Goal: Book appointment/travel/reservation

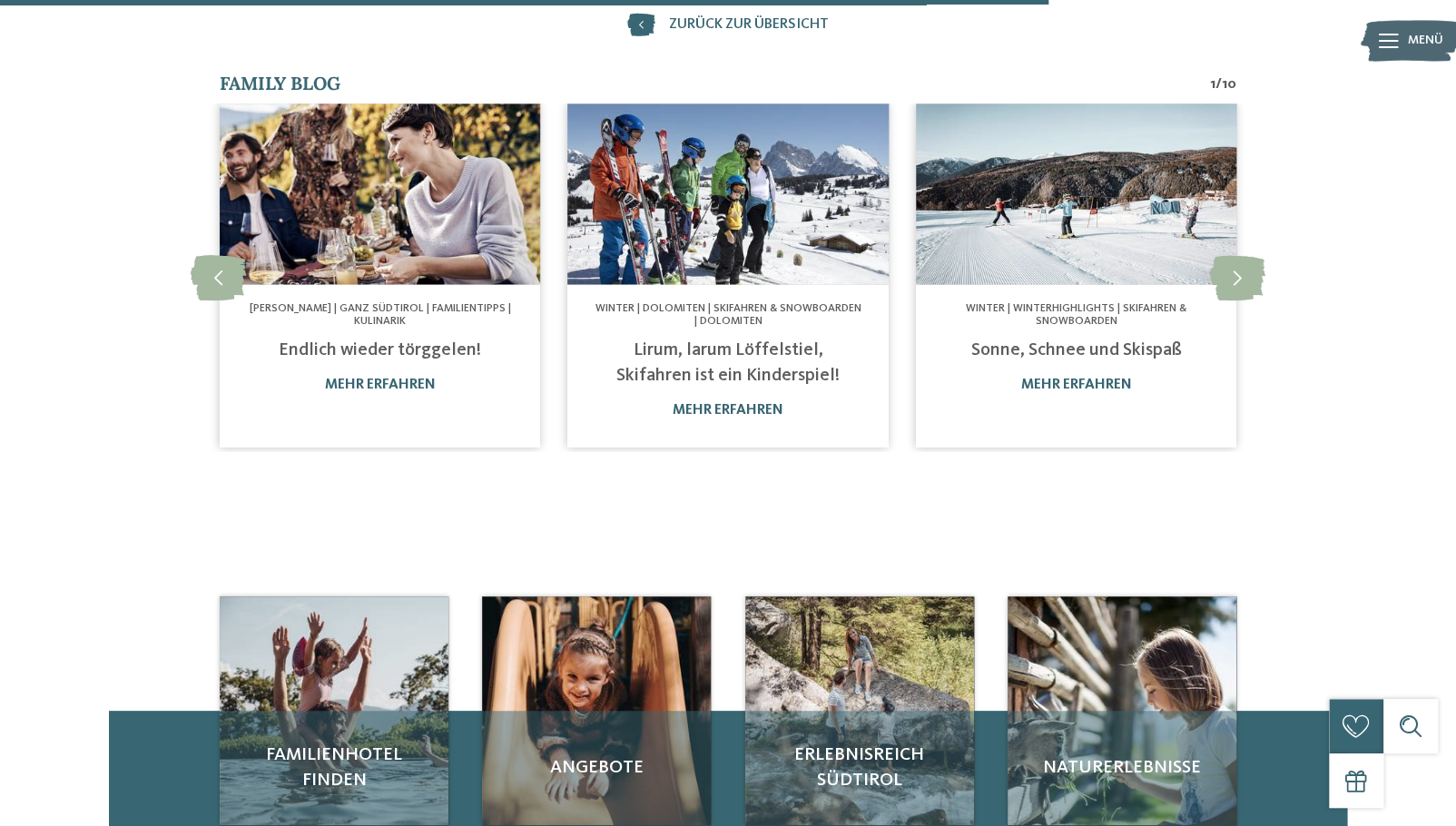
scroll to position [1332, 0]
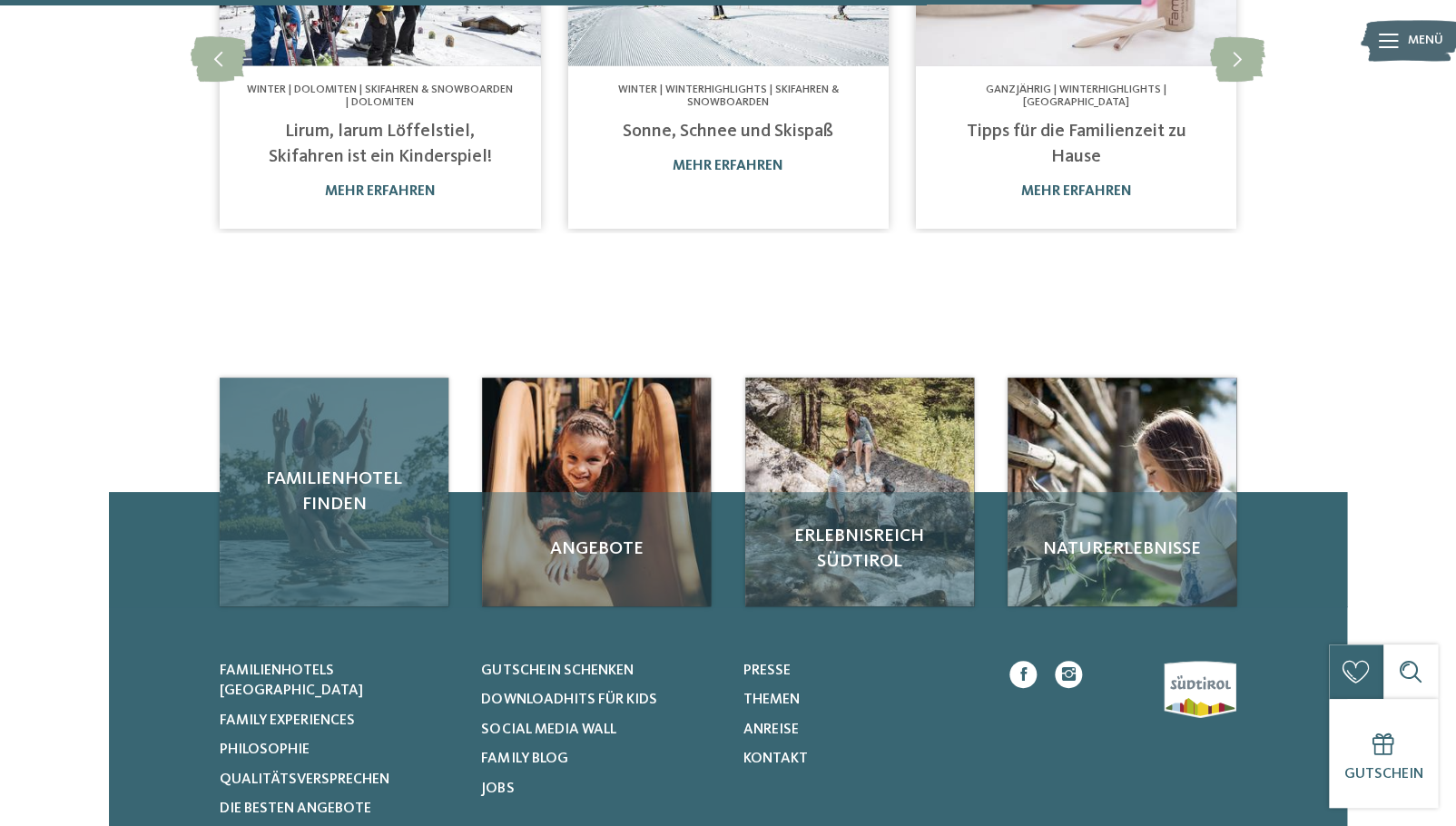
click at [382, 518] on div "Familienhotel finden" at bounding box center [334, 492] width 229 height 229
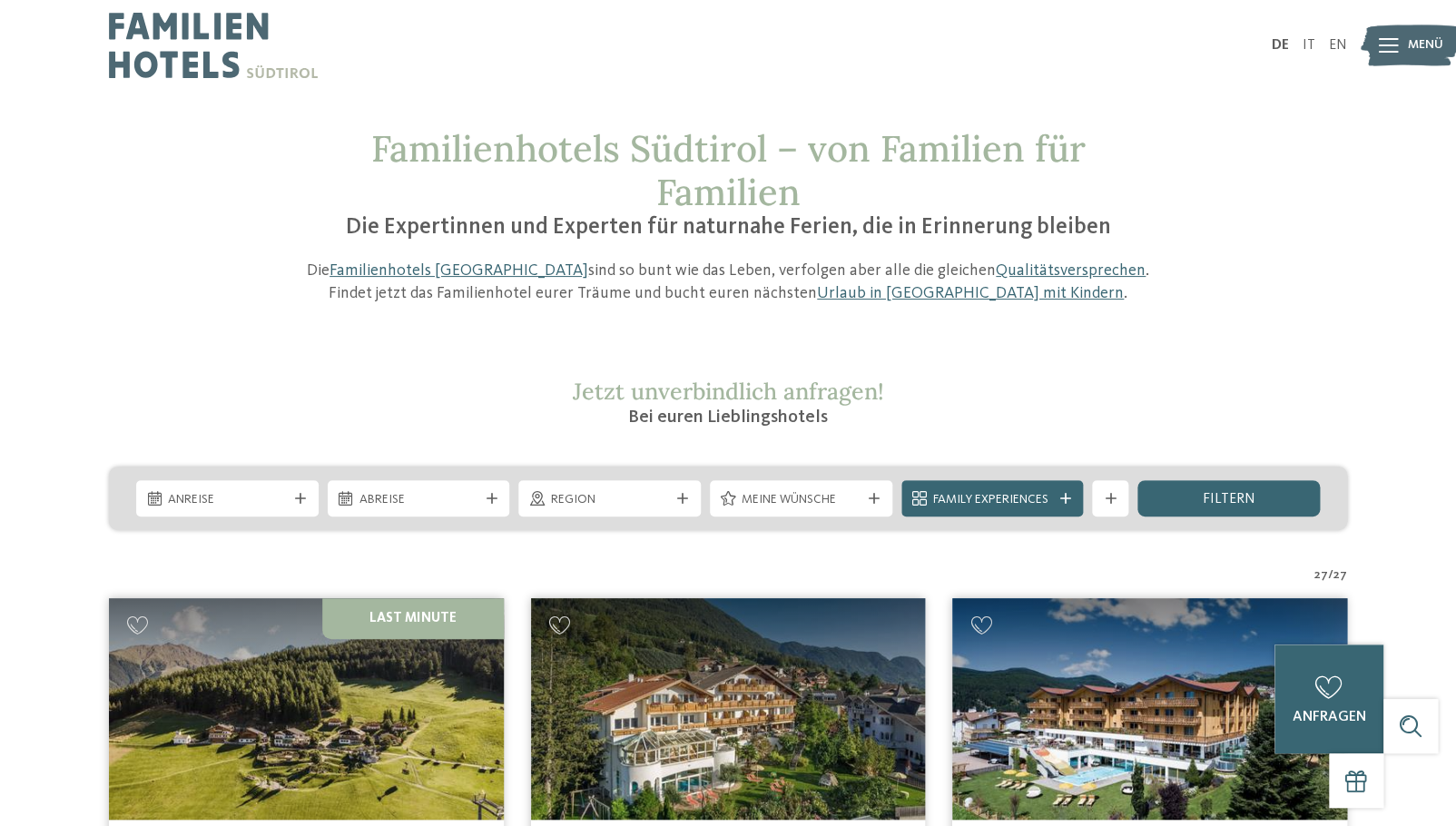
click at [290, 503] on div "Anreise" at bounding box center [227, 499] width 128 height 20
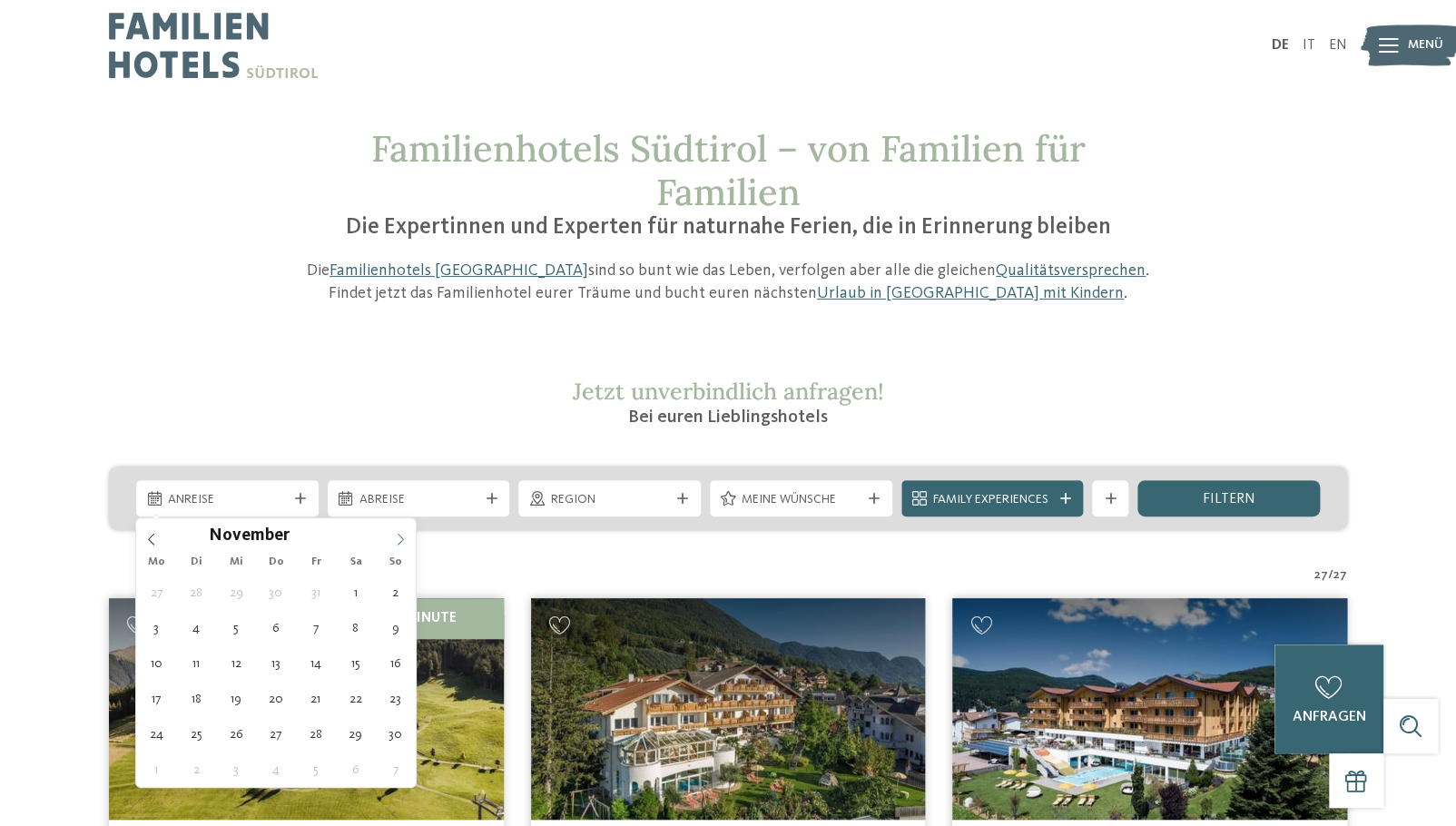
click at [390, 534] on span at bounding box center [400, 533] width 31 height 31
type input "****"
click at [390, 534] on span at bounding box center [400, 533] width 31 height 31
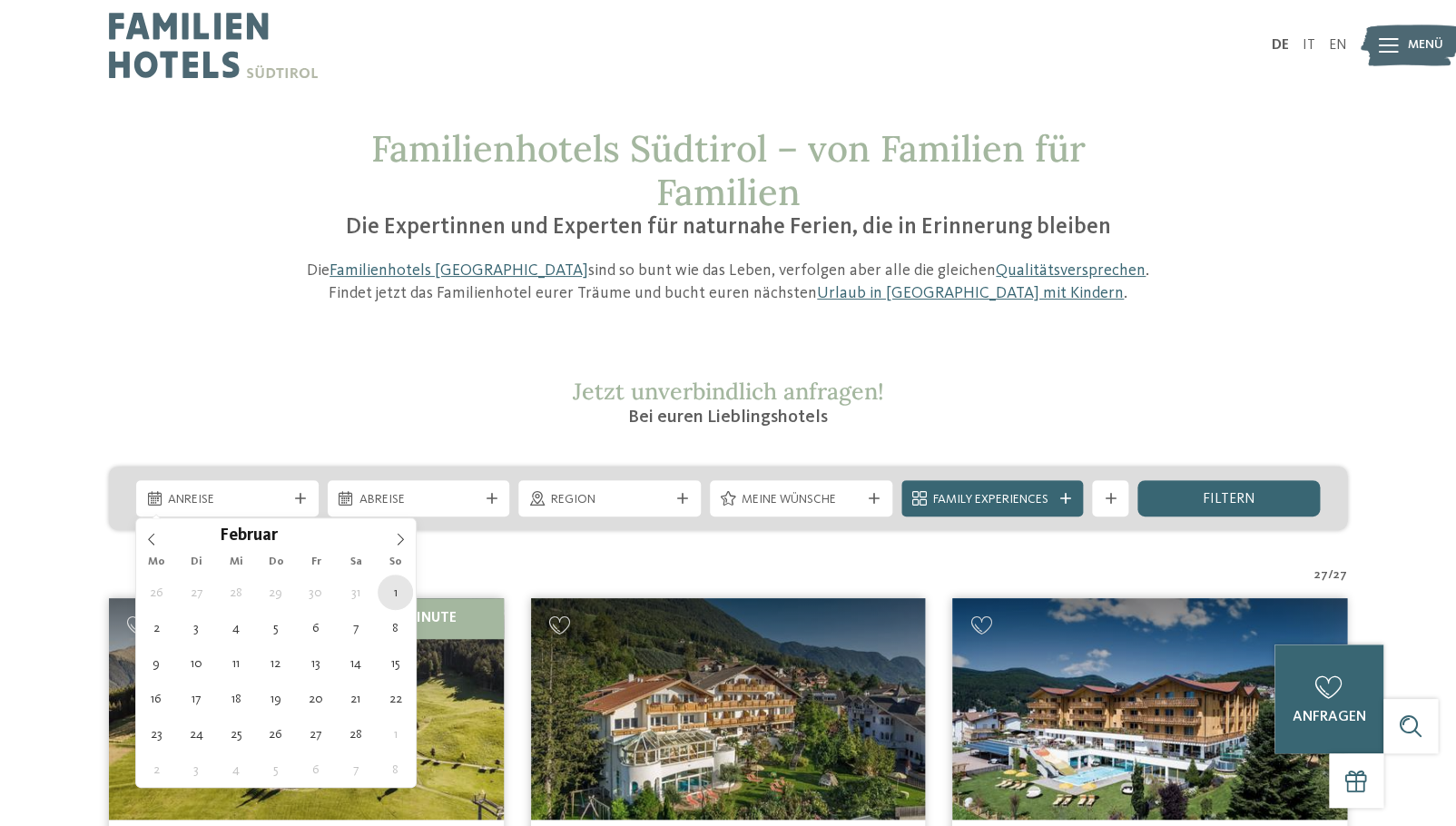
type div "01.02.2026"
type input "****"
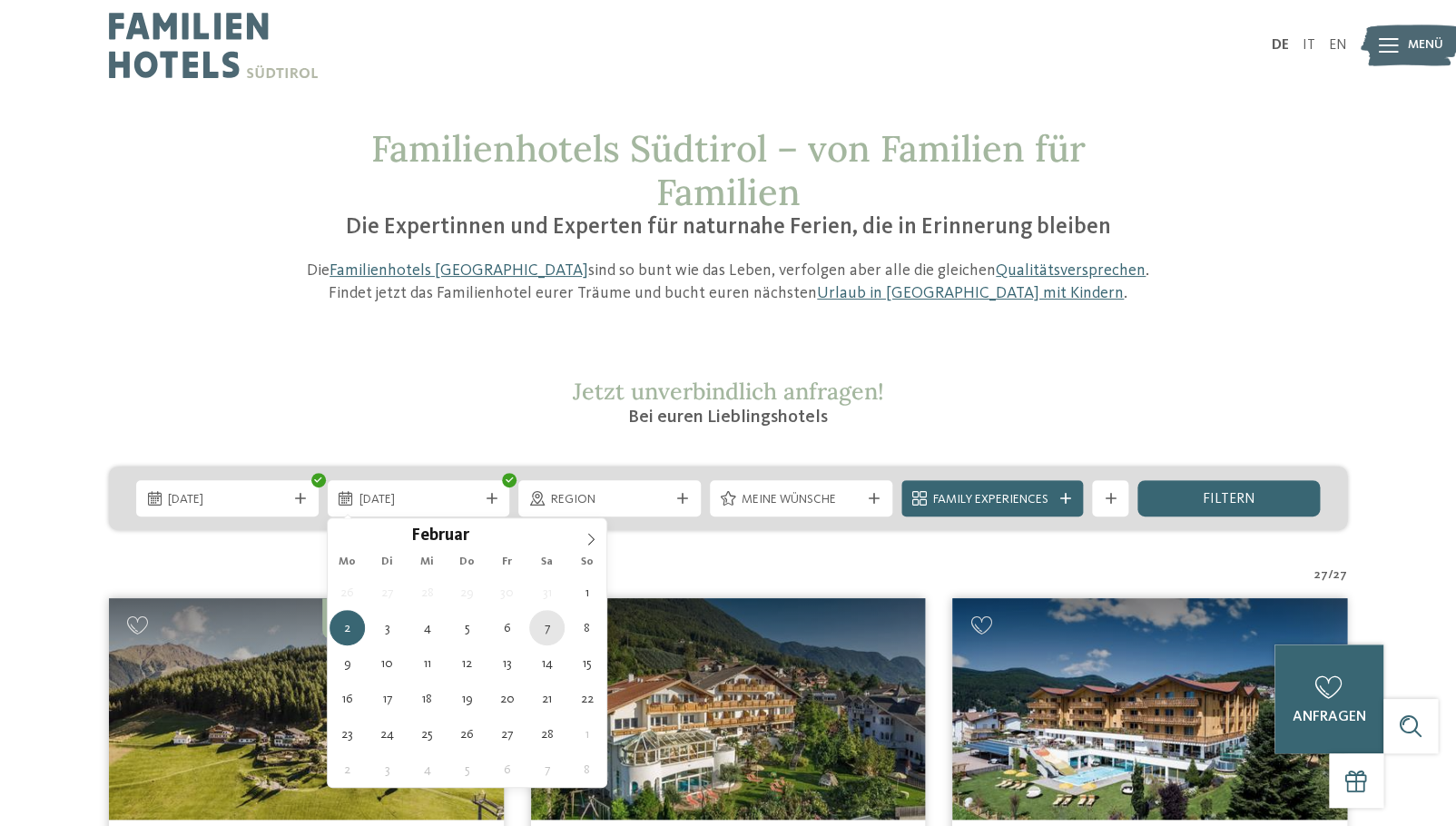
type div "07.02.2026"
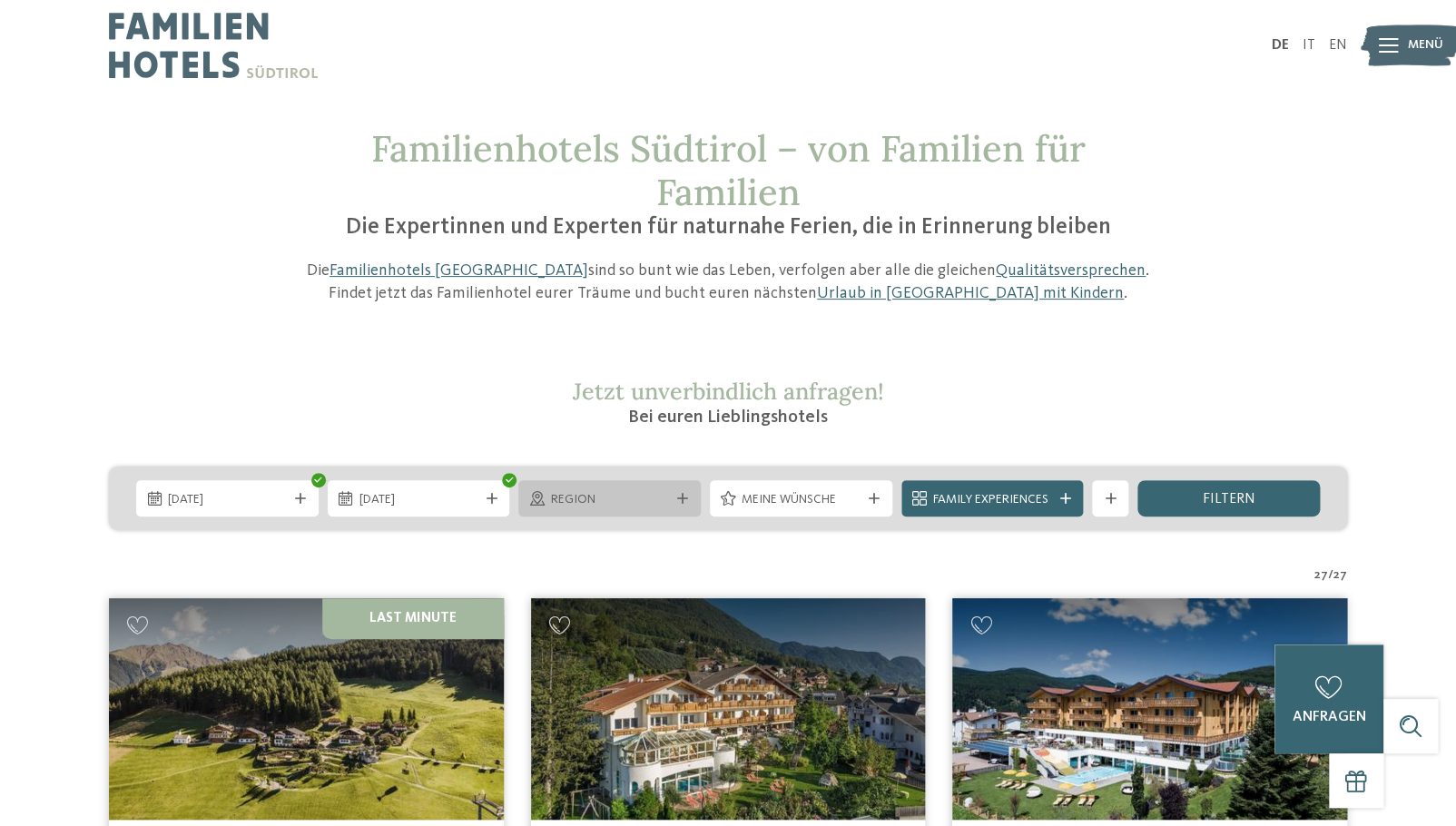
click at [637, 505] on span "Region" at bounding box center [609, 500] width 119 height 18
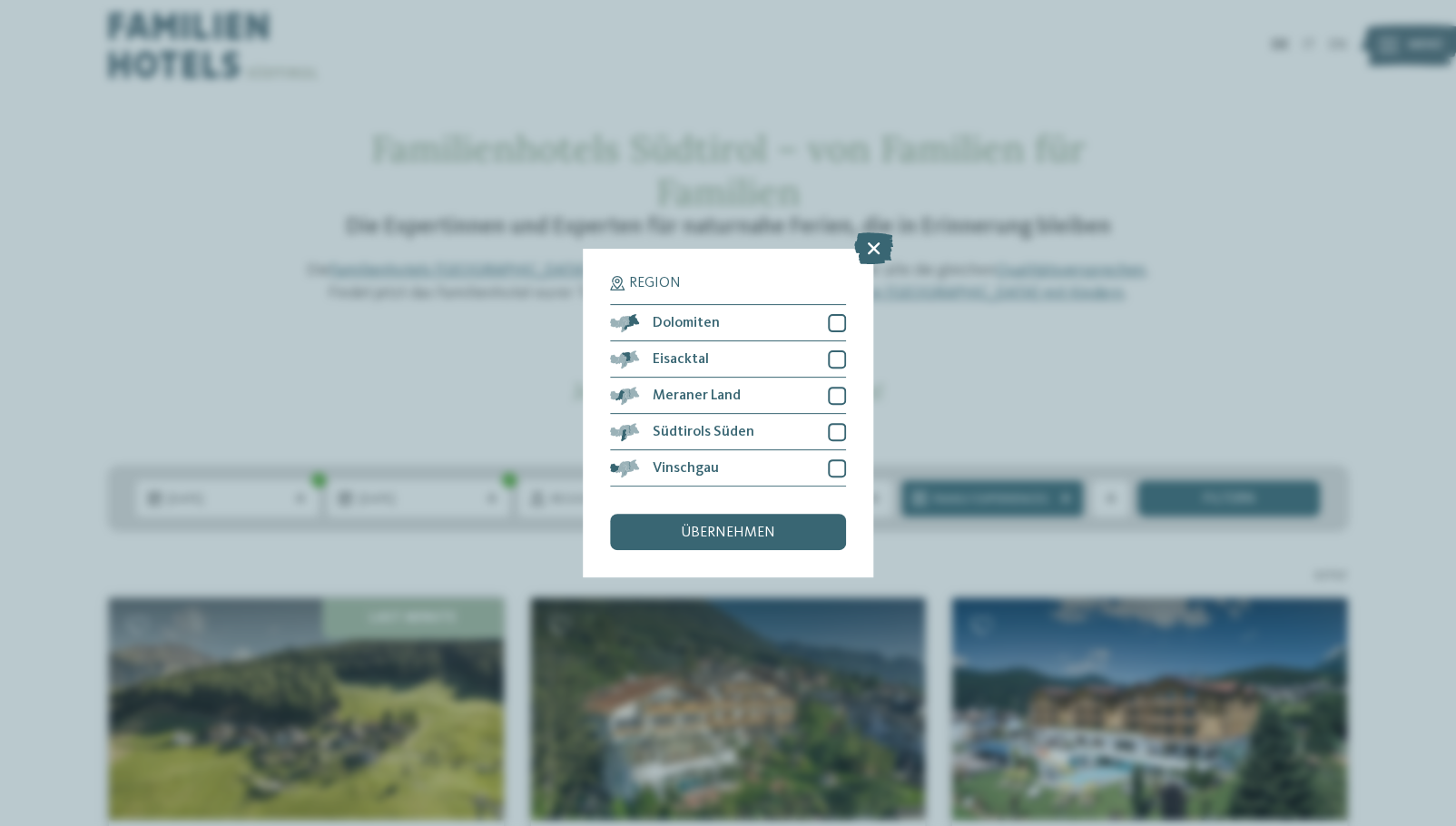
click at [1009, 421] on div "Region Dolomiten" at bounding box center [728, 413] width 1456 height 826
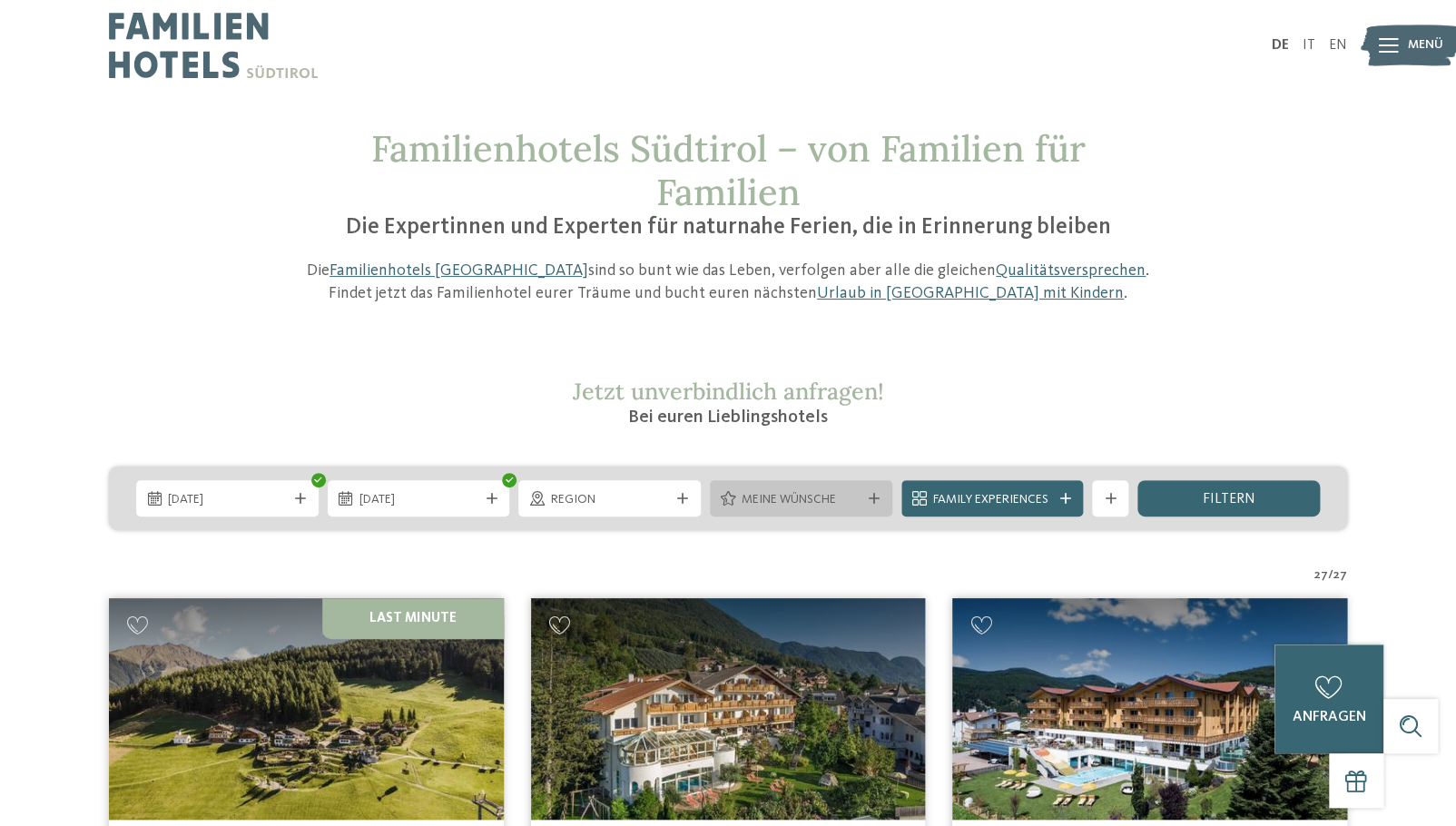
click at [857, 498] on span "Meine Wünsche" at bounding box center [801, 500] width 119 height 18
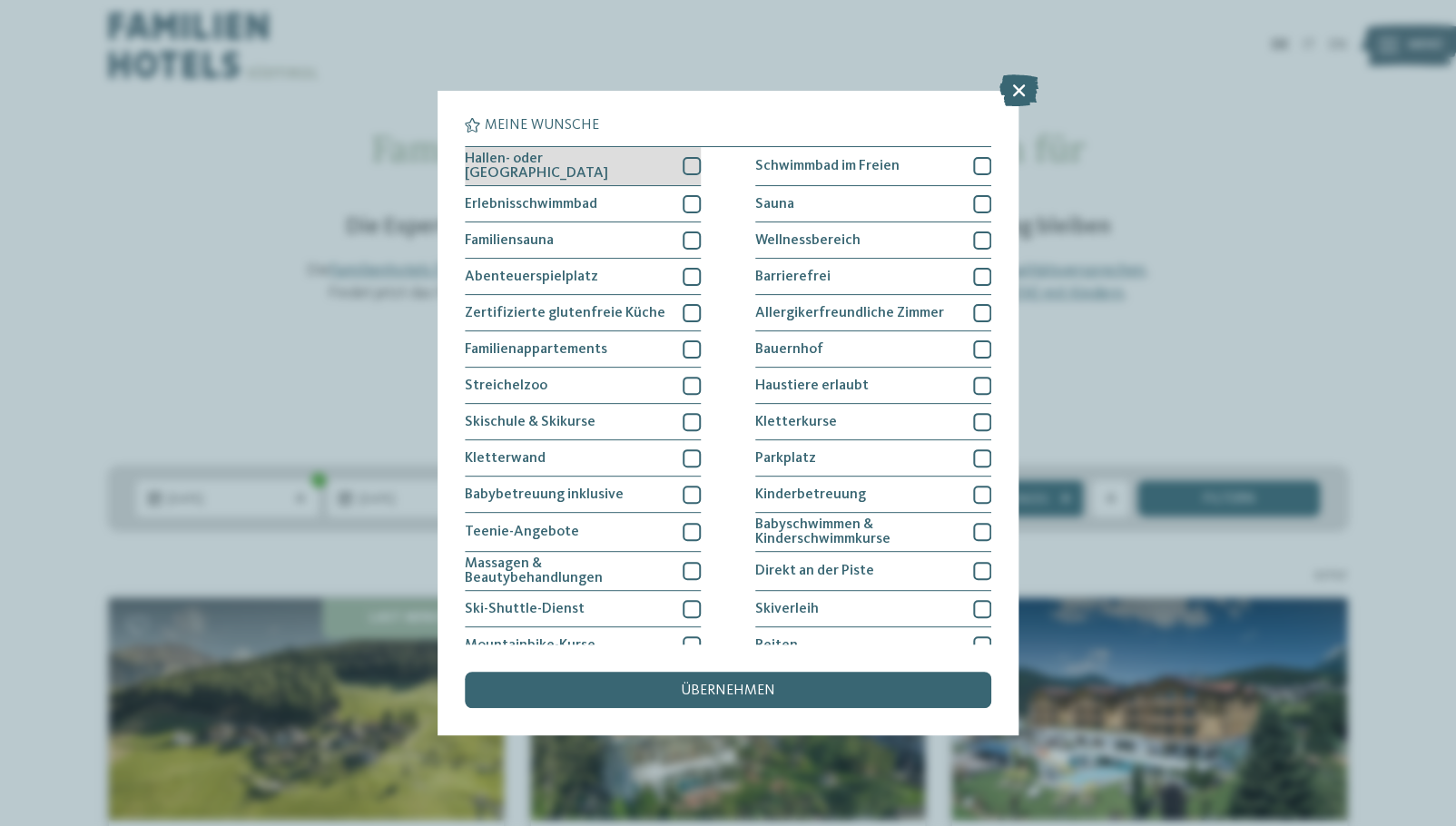
click at [690, 158] on div at bounding box center [691, 166] width 18 height 18
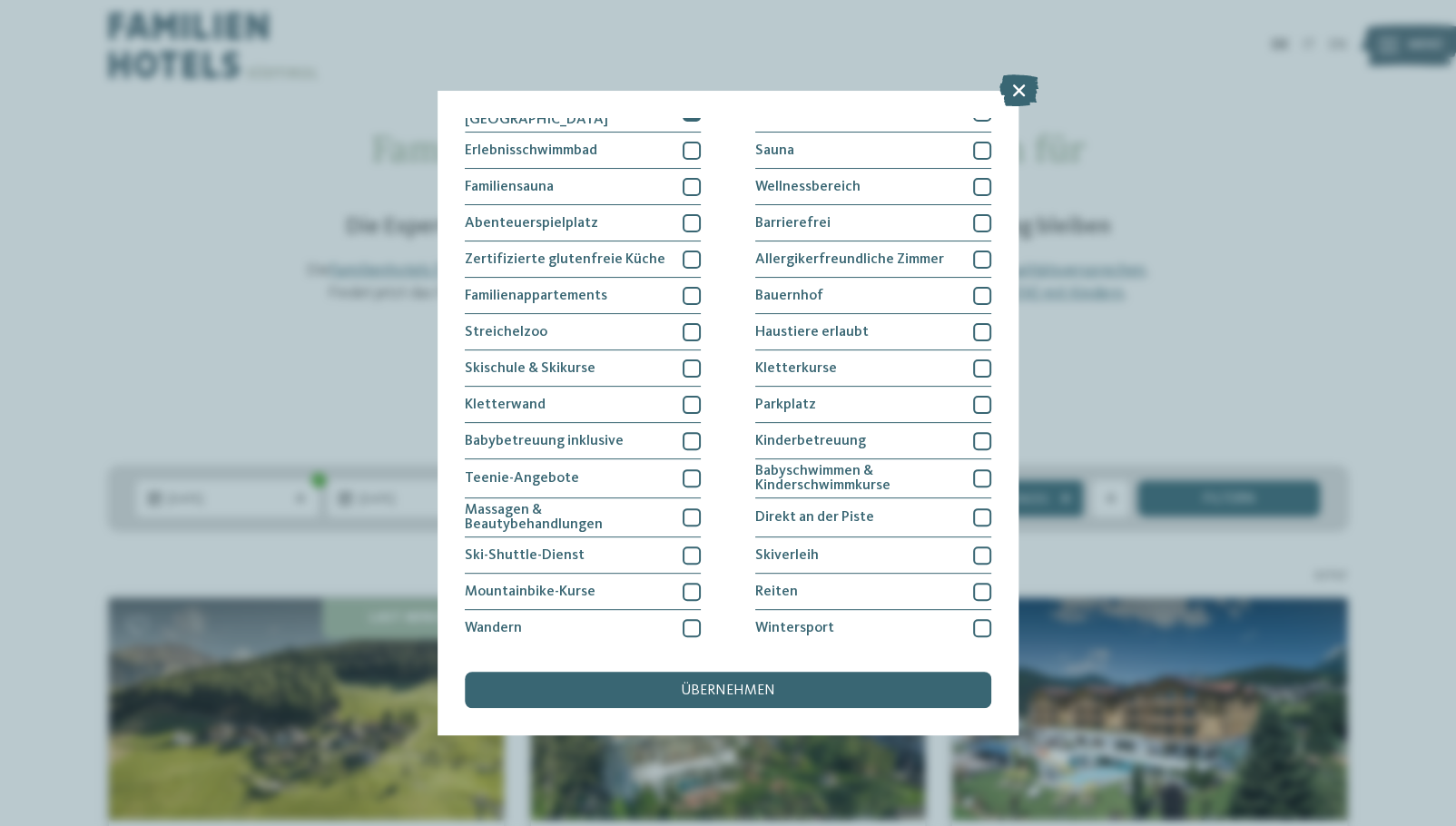
scroll to position [65, 0]
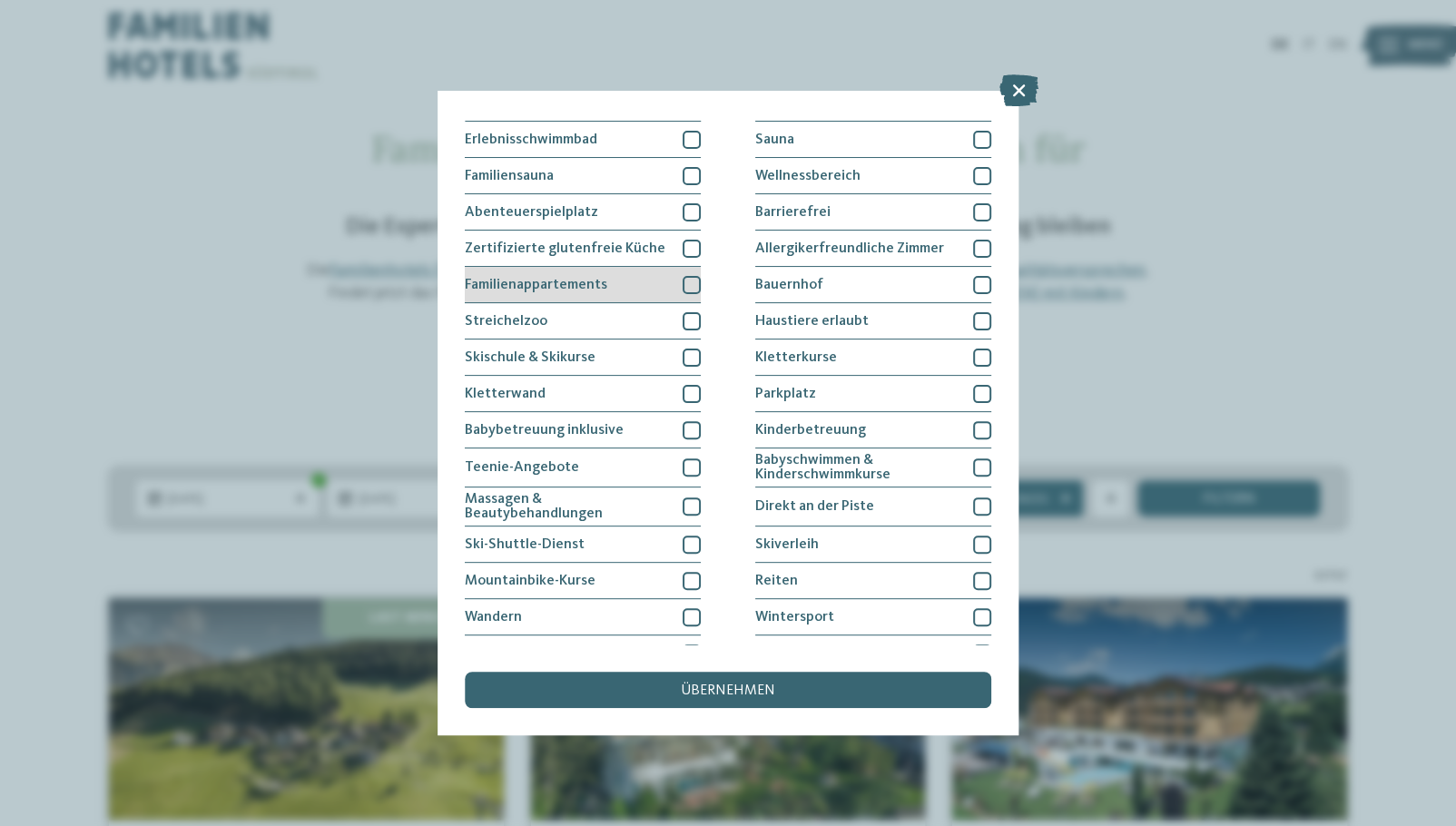
click at [696, 286] on div at bounding box center [691, 285] width 18 height 18
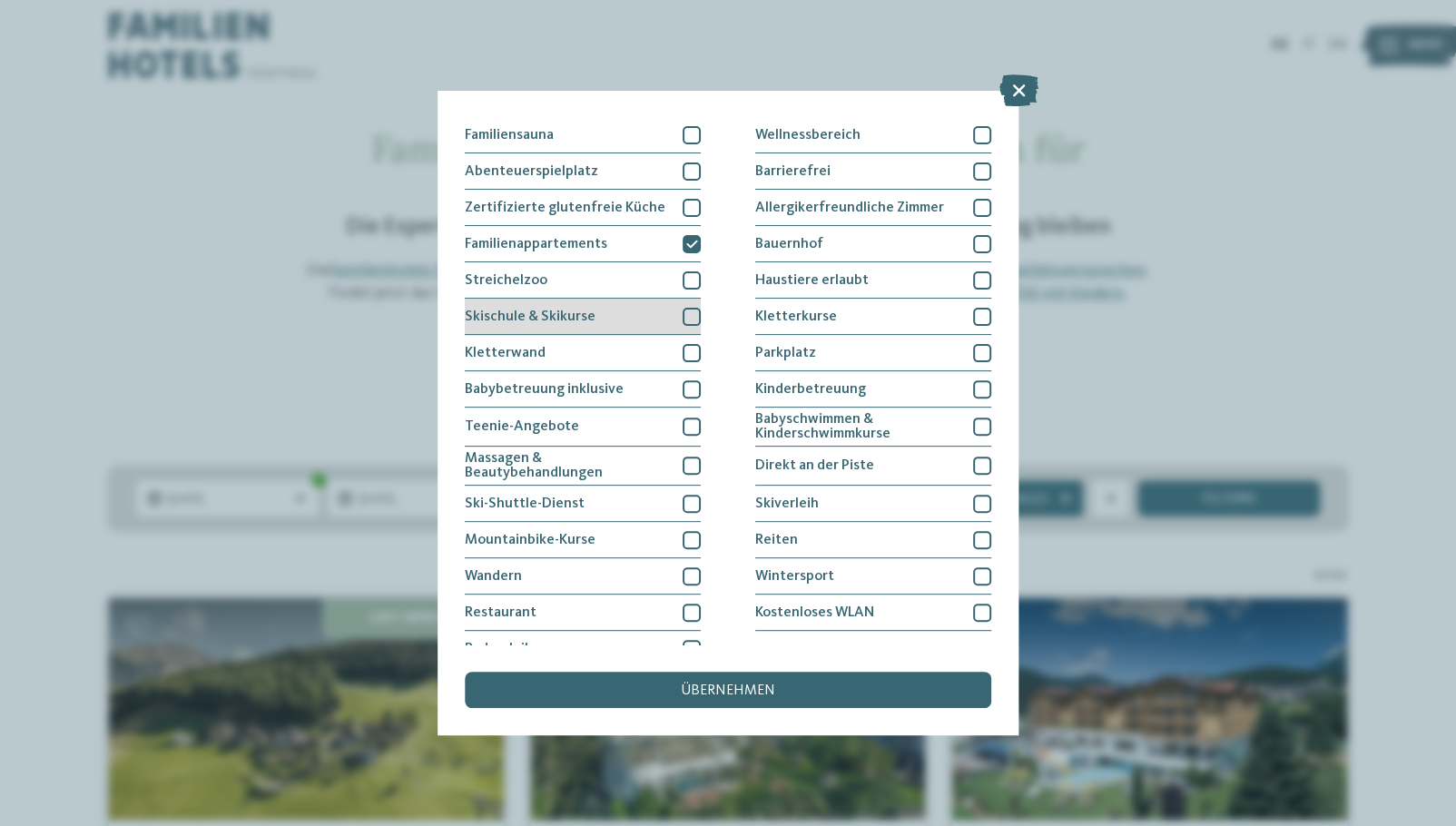
click at [695, 312] on div at bounding box center [691, 317] width 18 height 18
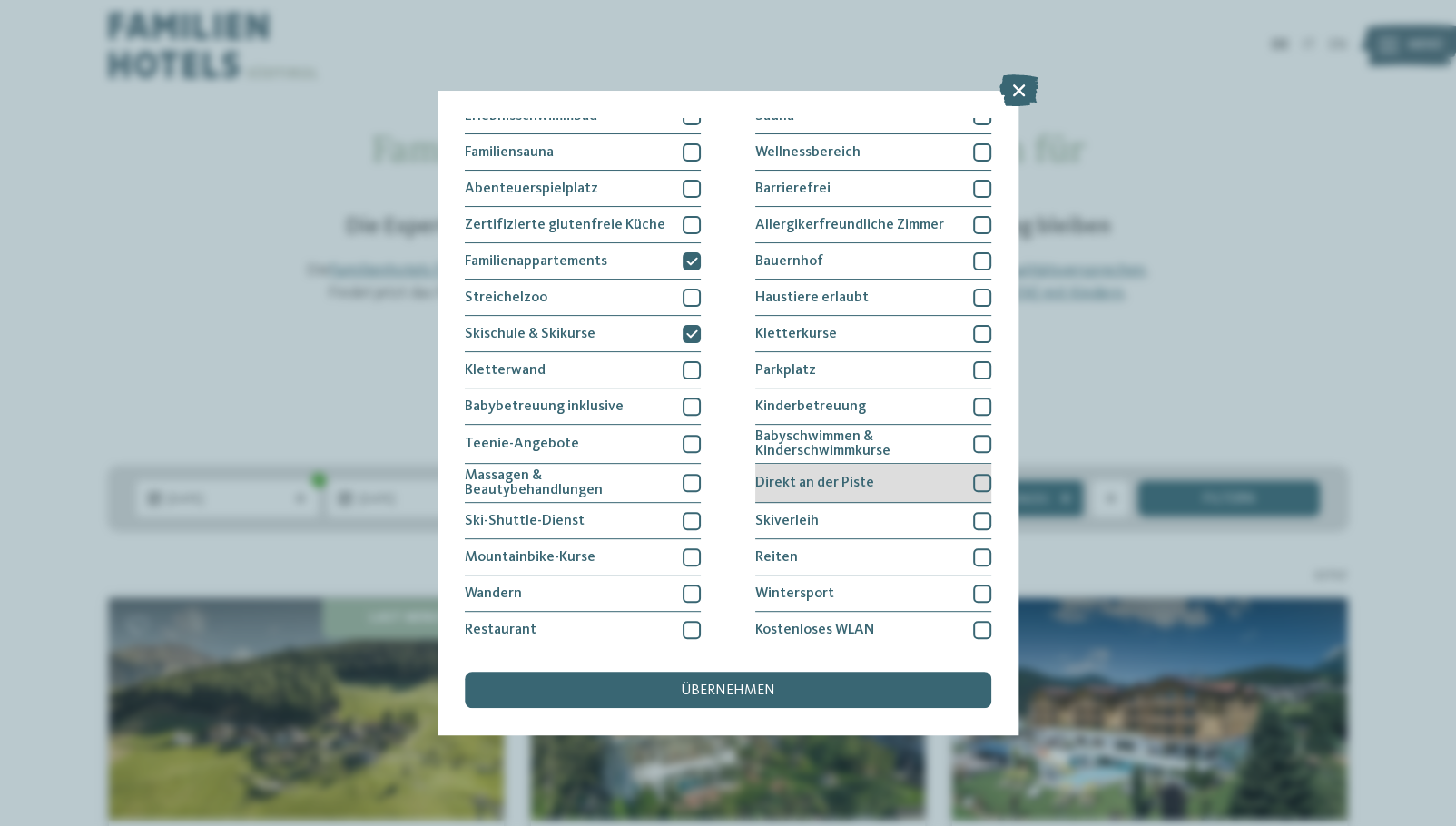
scroll to position [125, 0]
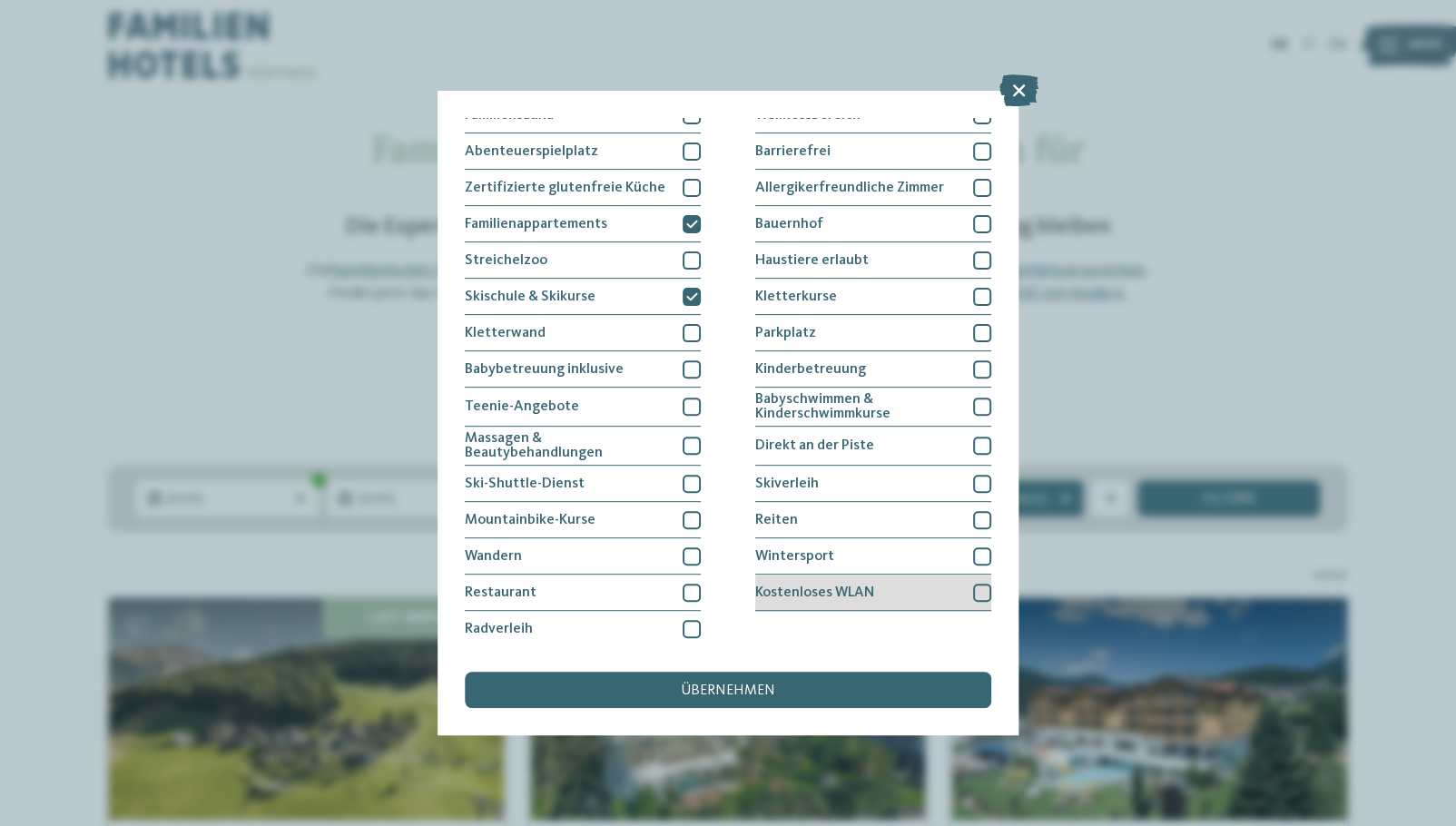
click at [840, 578] on div "Kostenloses WLAN" at bounding box center [873, 593] width 236 height 37
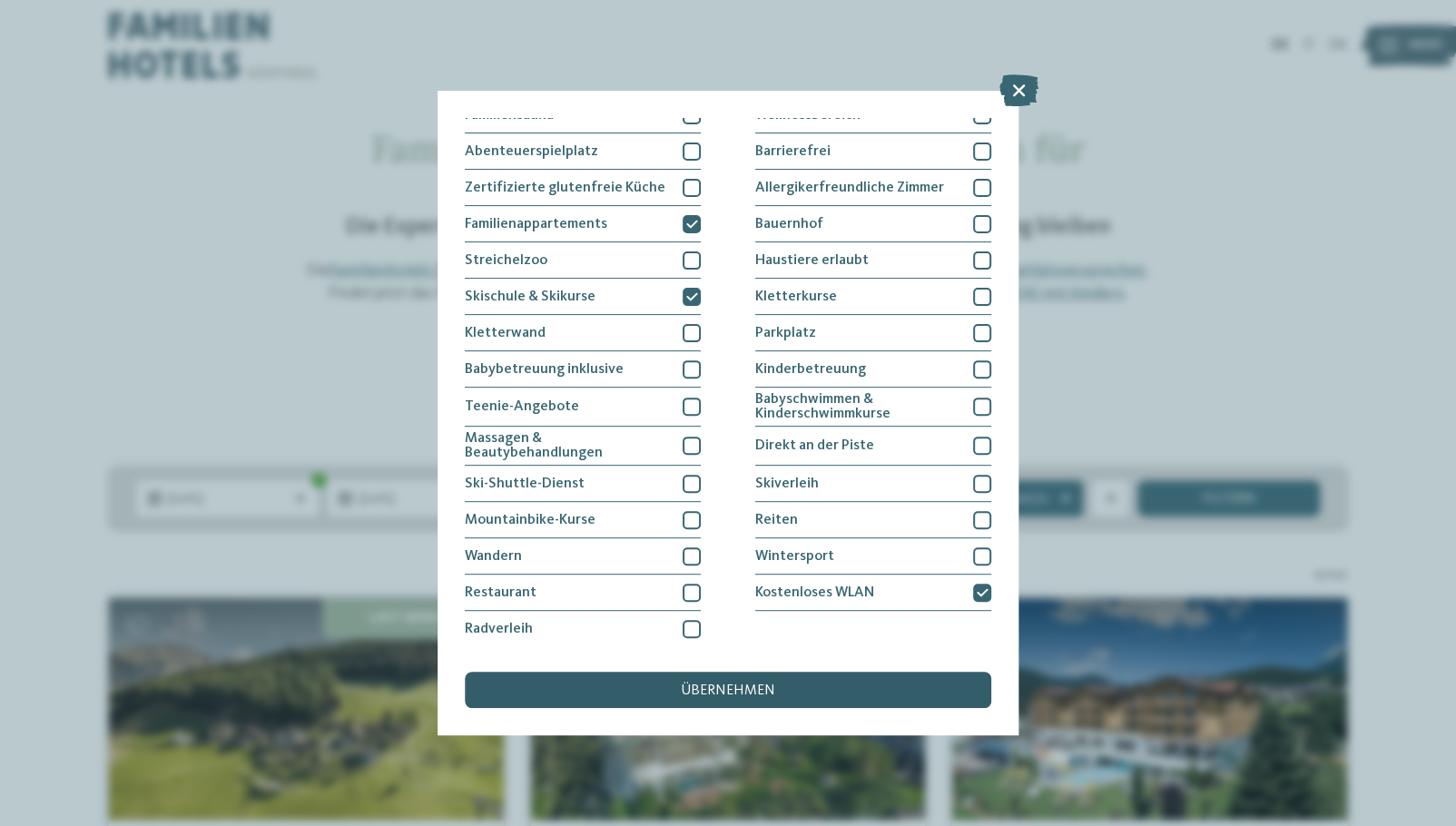
click at [788, 683] on div "übernehmen" at bounding box center [728, 690] width 526 height 37
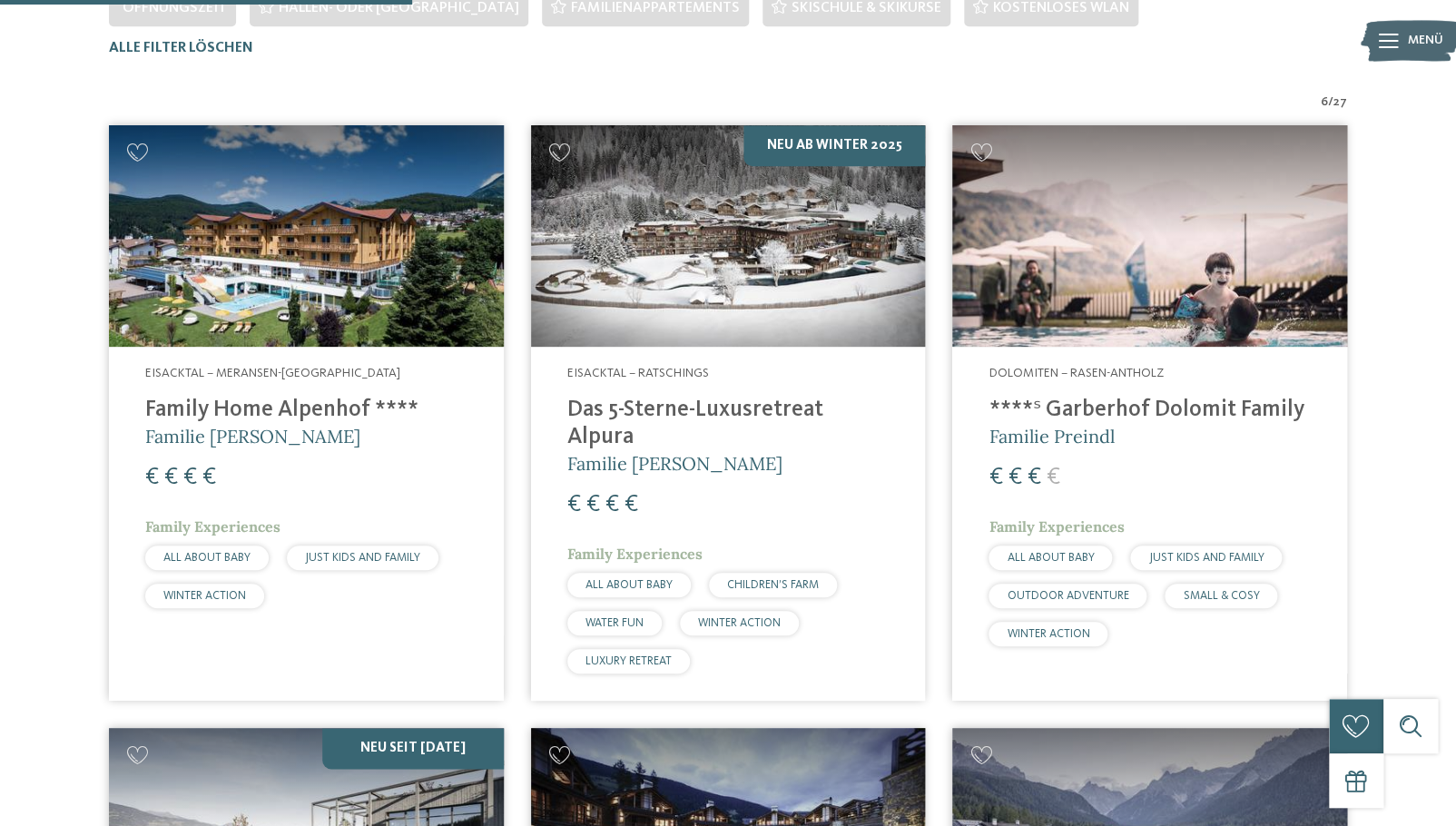
scroll to position [595, 0]
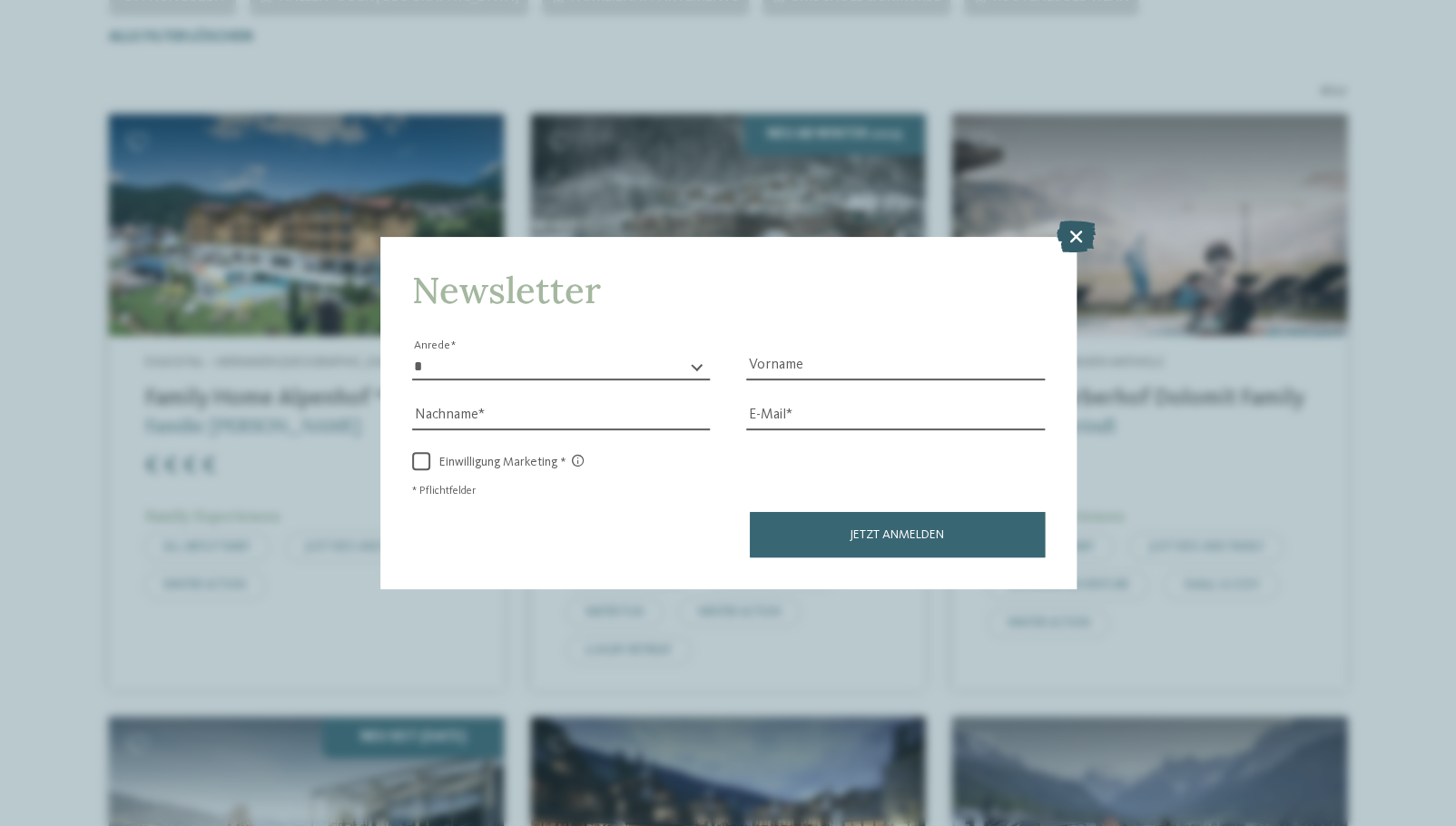
click at [1079, 237] on icon at bounding box center [1076, 235] width 39 height 32
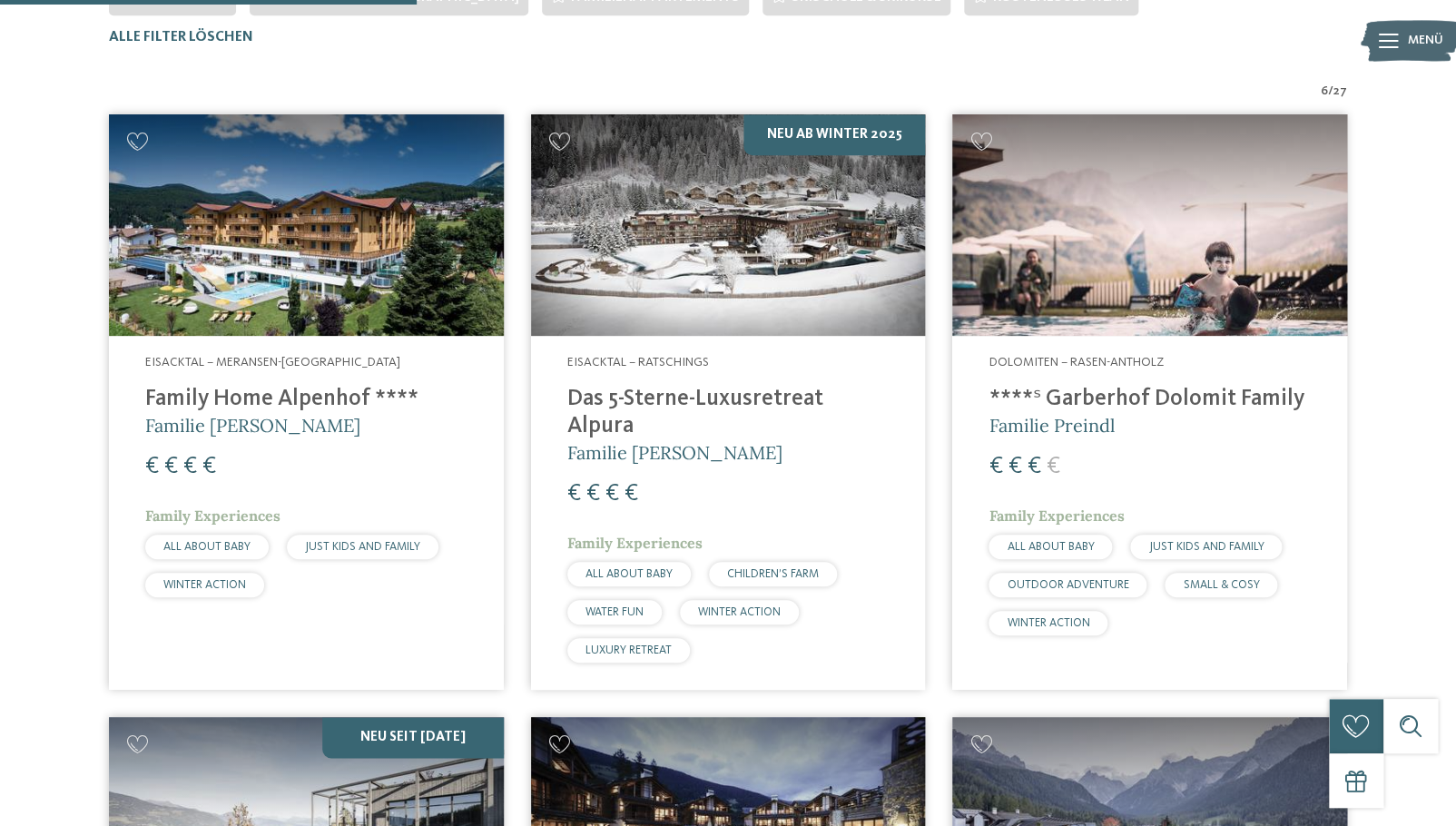
click at [831, 298] on img at bounding box center [728, 225] width 395 height 221
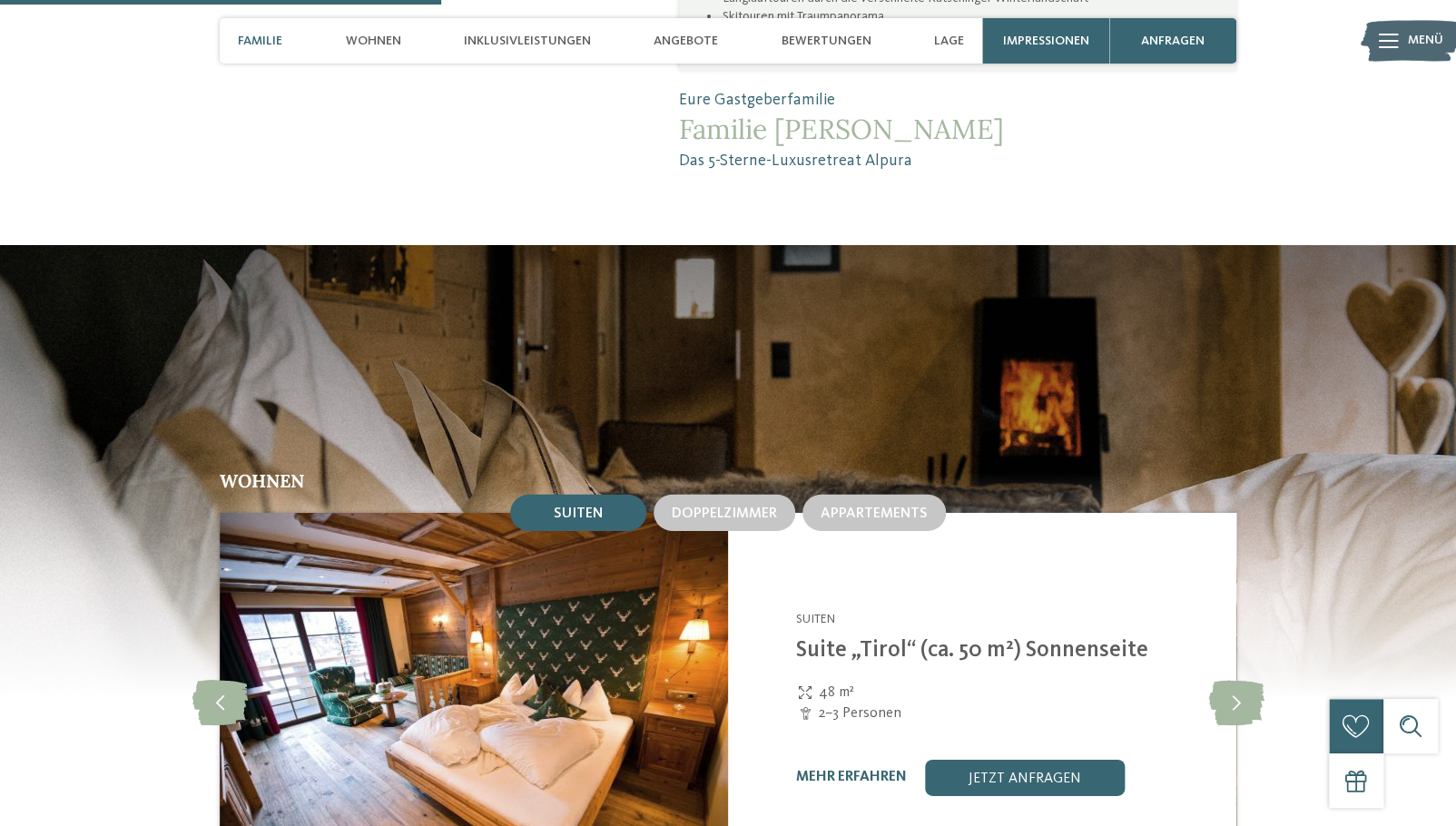
scroll to position [2323, 0]
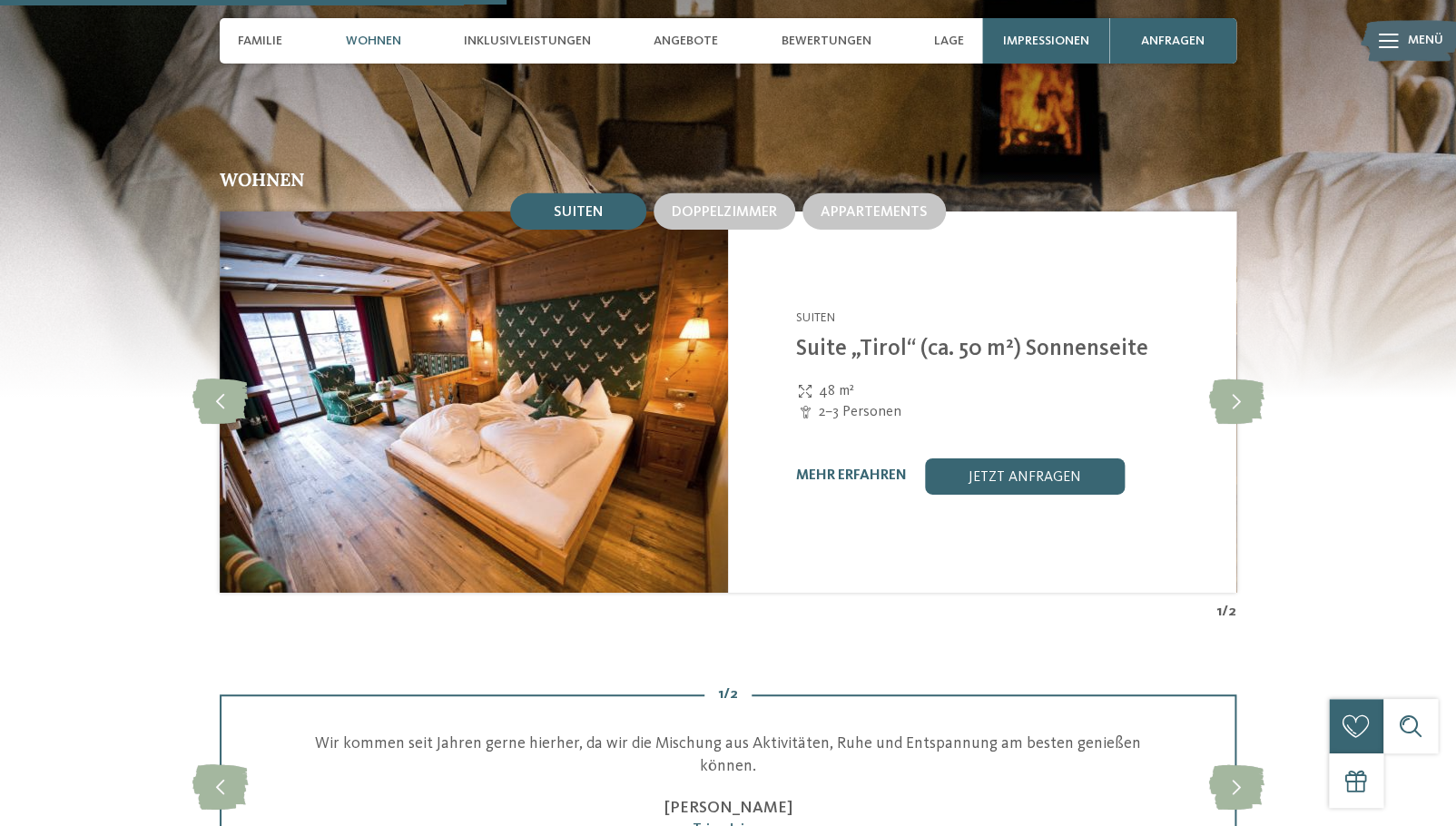
click at [733, 212] on div "Doppelzimmer" at bounding box center [724, 211] width 149 height 43
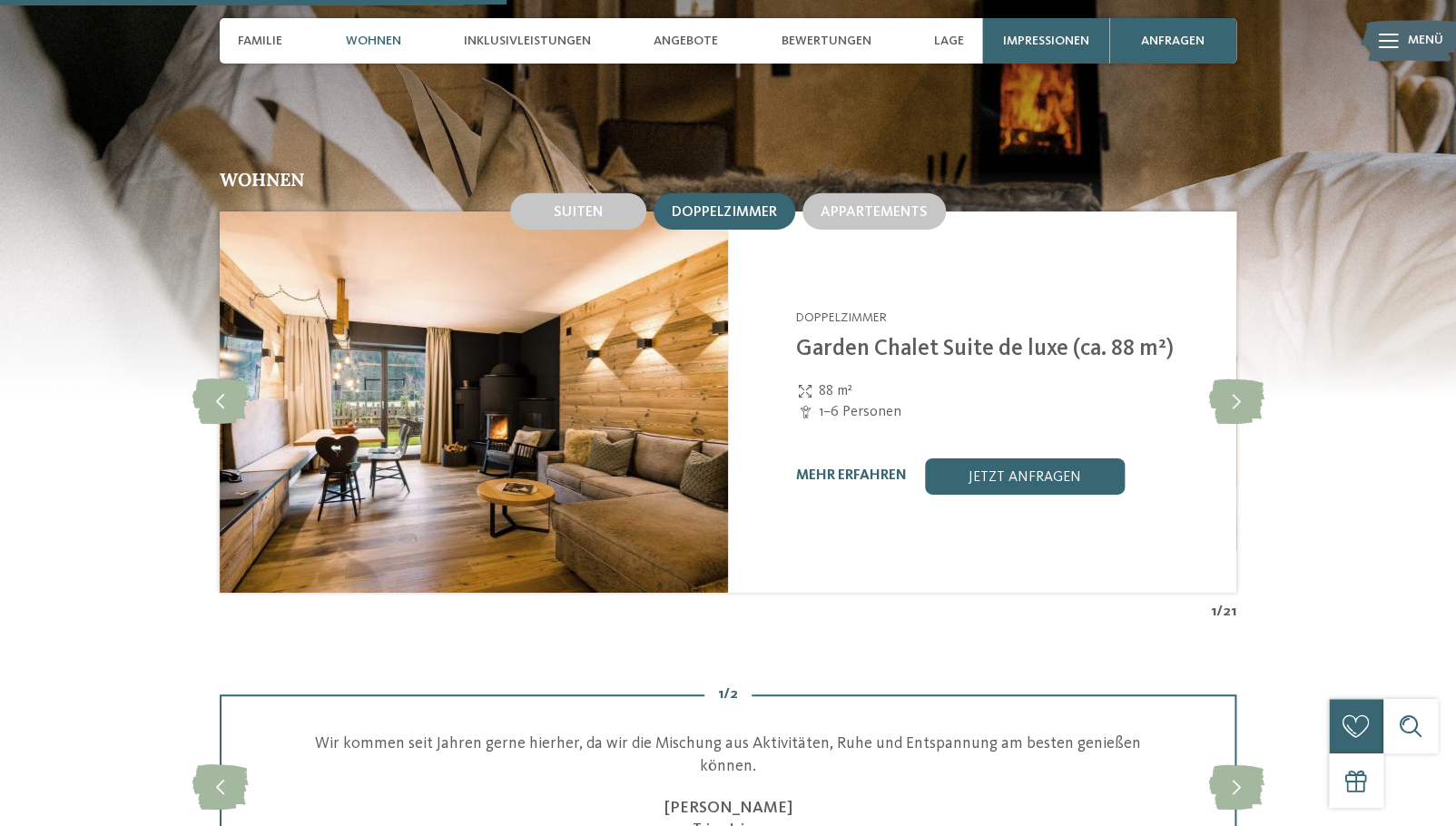
click at [725, 205] on span "Doppelzimmer" at bounding box center [724, 212] width 105 height 14
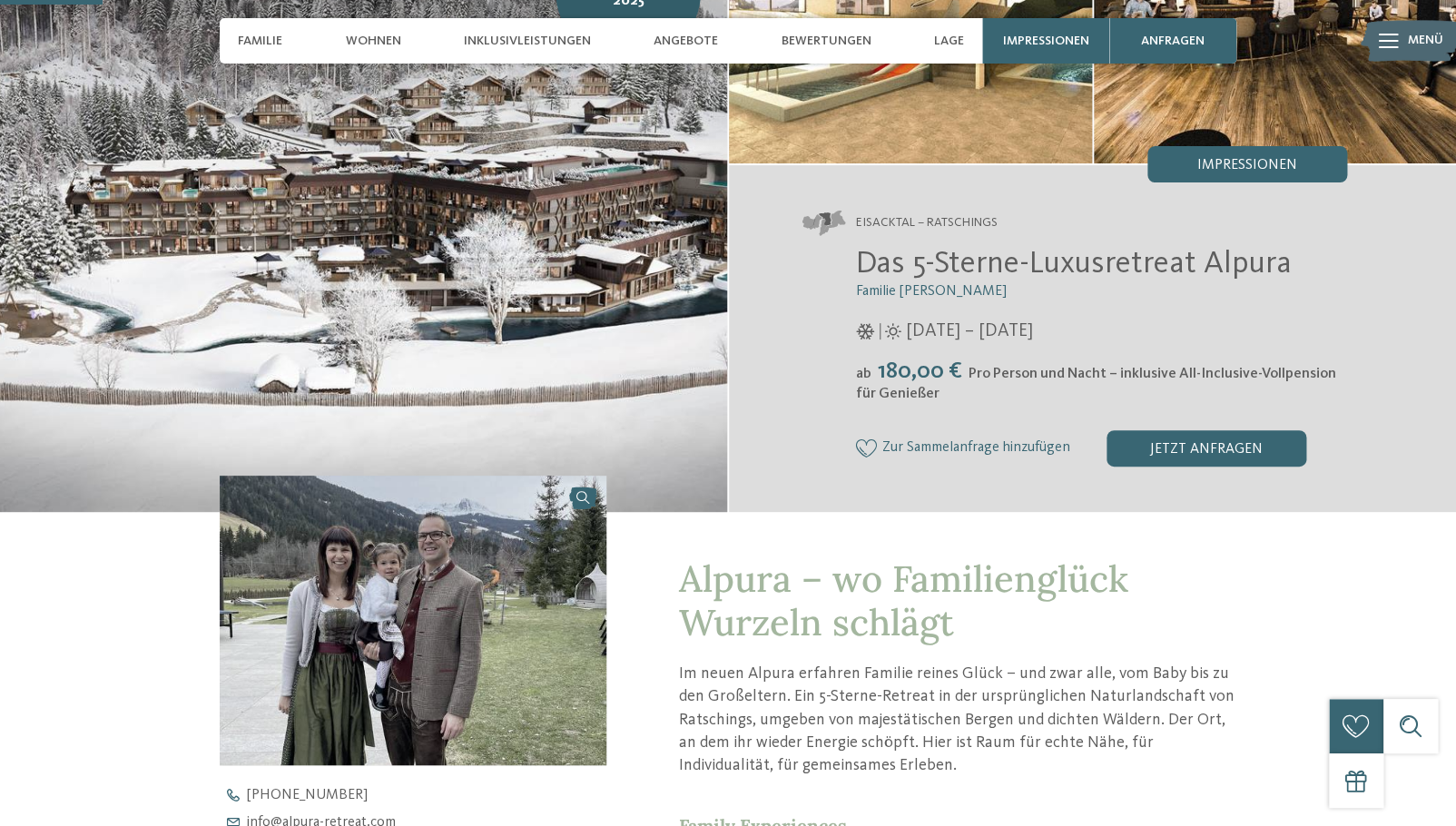
scroll to position [0, 0]
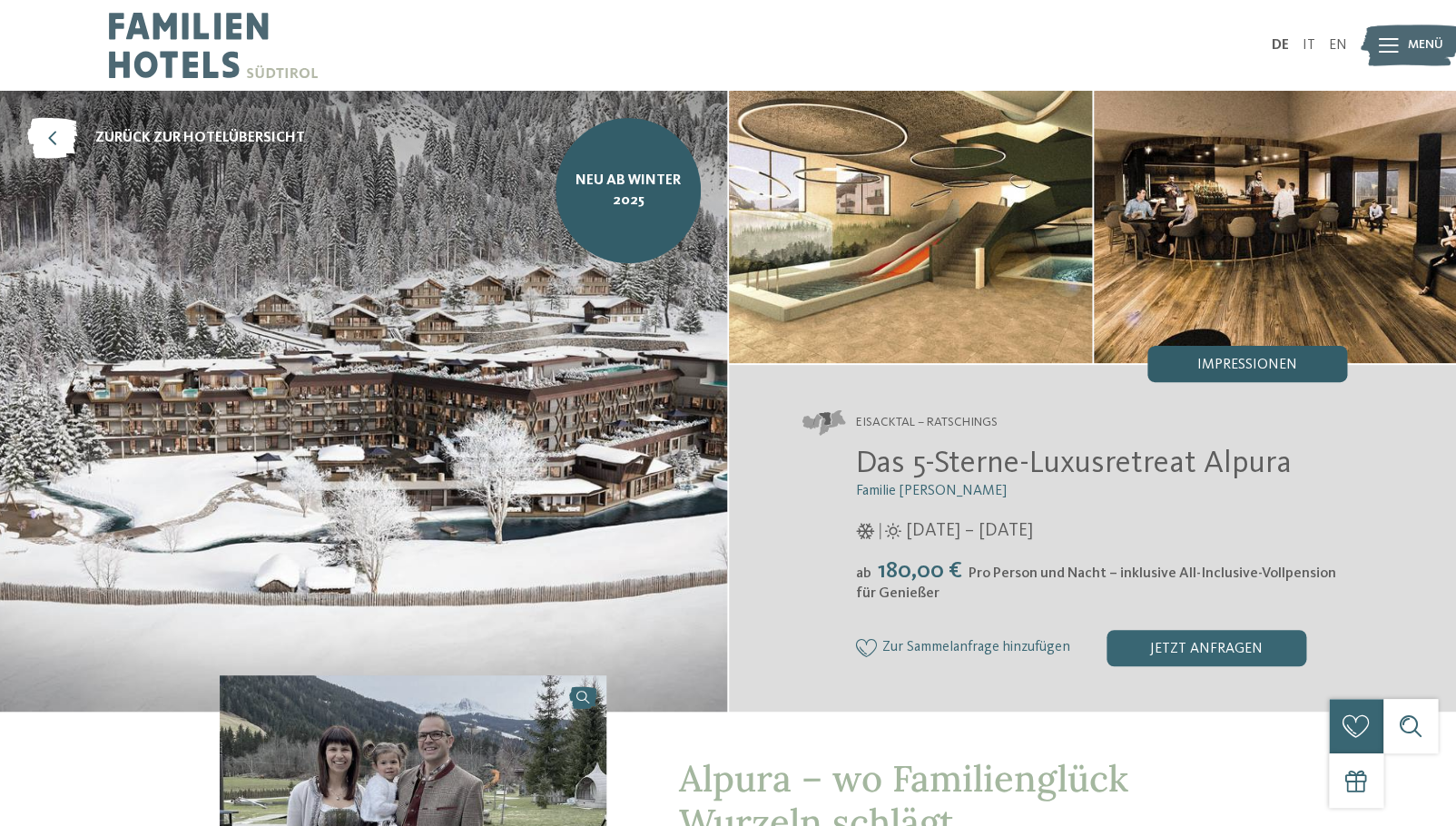
click at [1221, 365] on span "Impressionen" at bounding box center [1247, 365] width 100 height 14
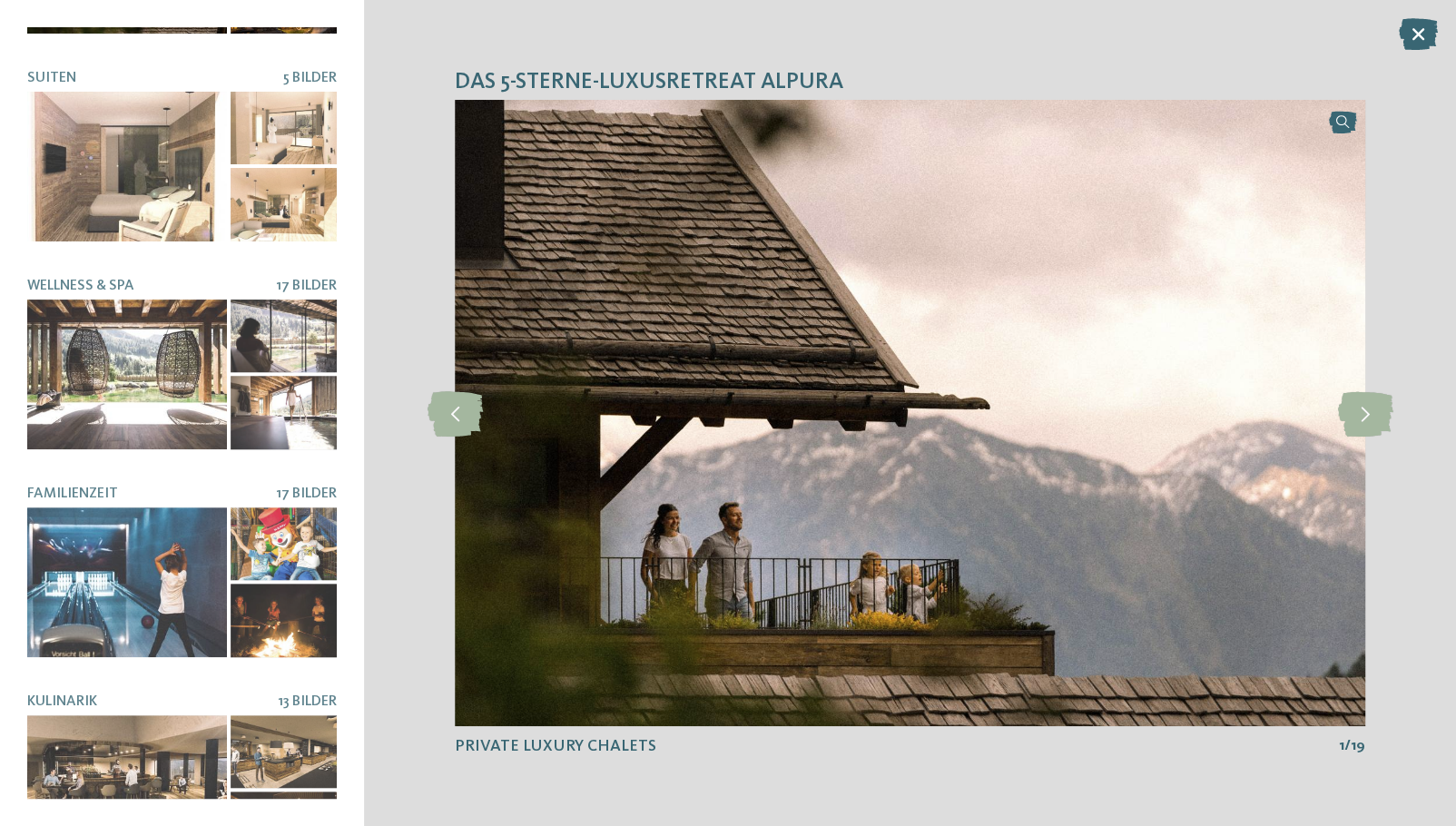
scroll to position [231, 0]
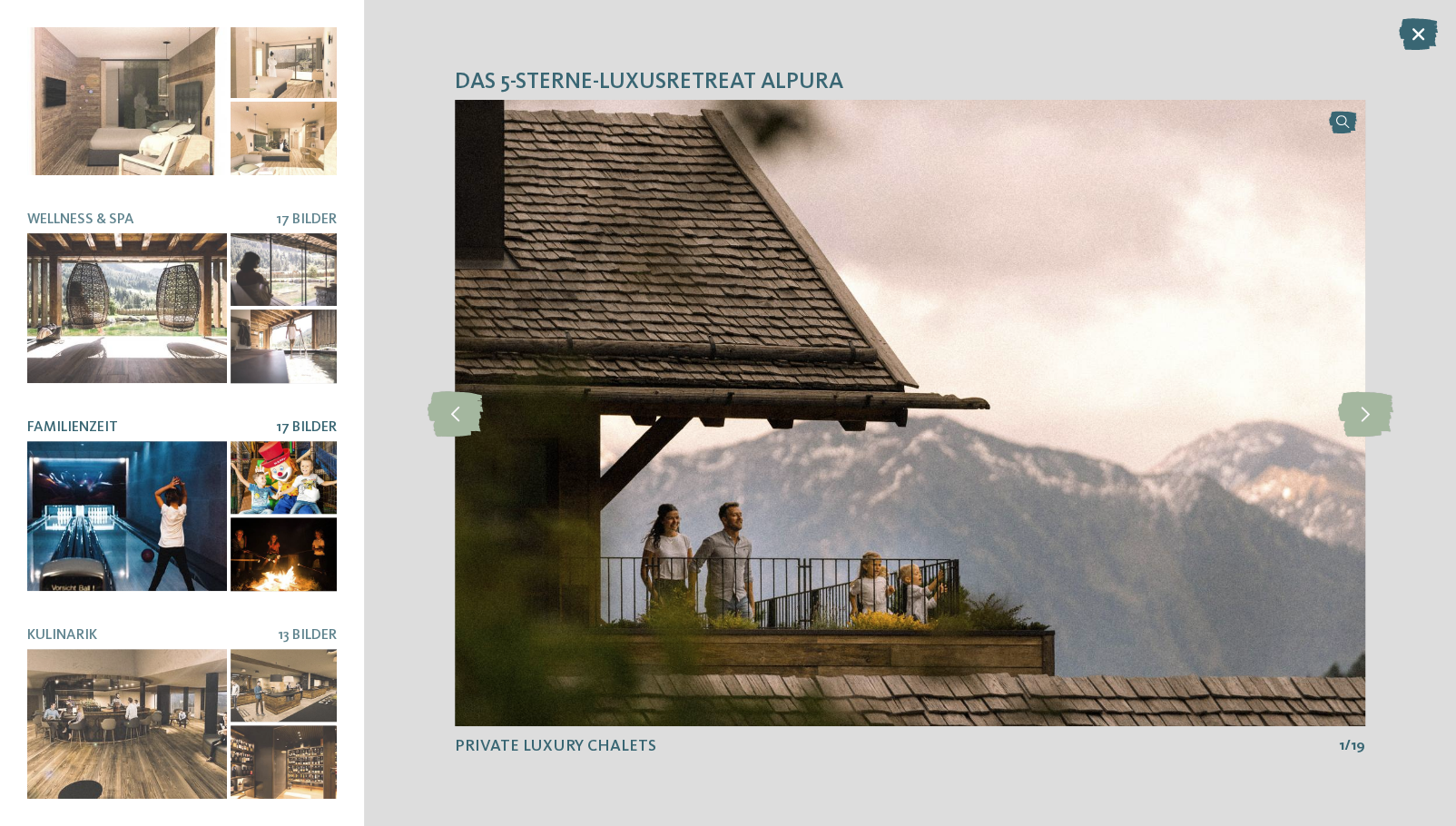
click at [141, 490] on div at bounding box center [126, 516] width 199 height 150
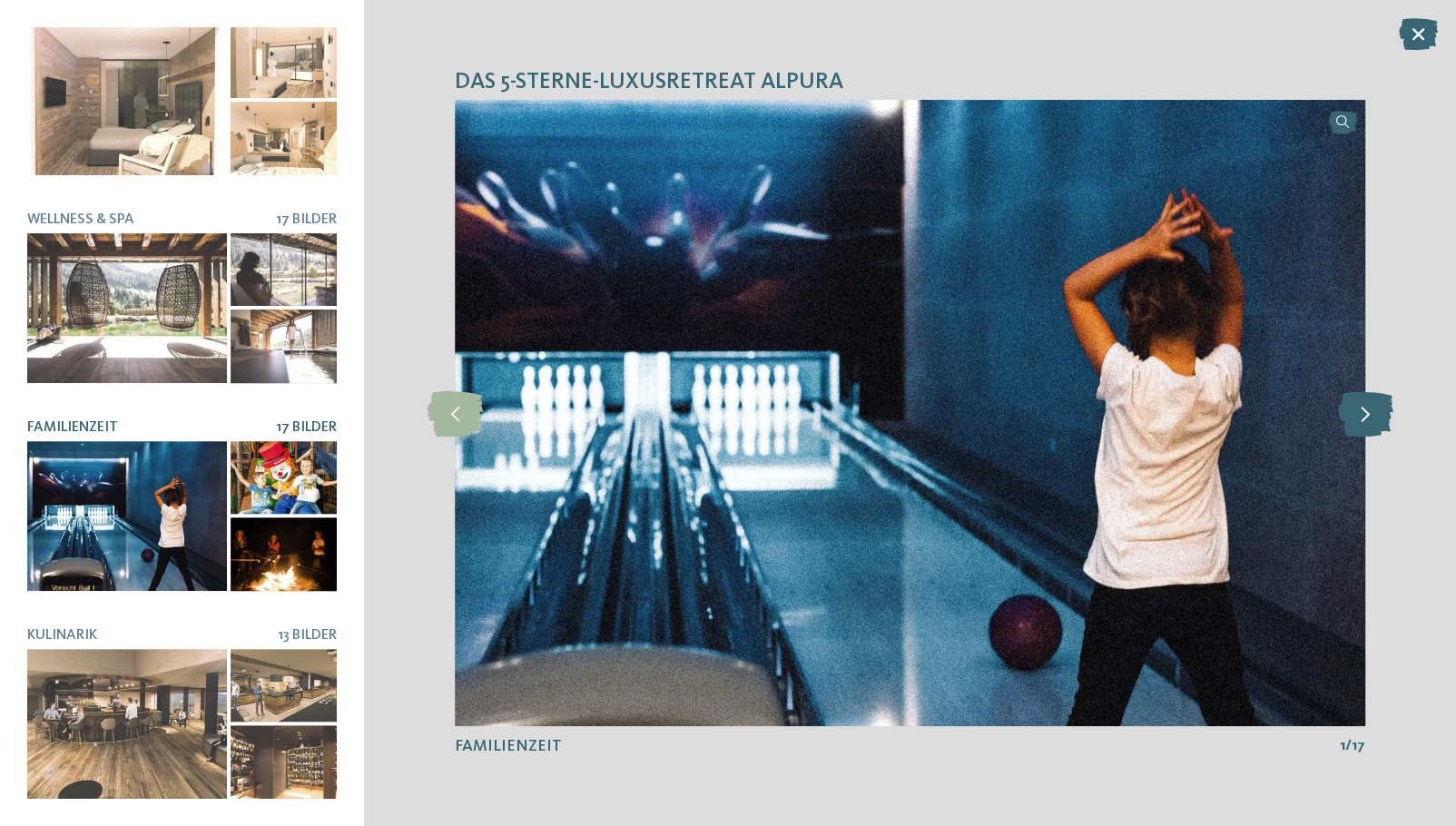
click at [1374, 406] on icon at bounding box center [1366, 412] width 56 height 45
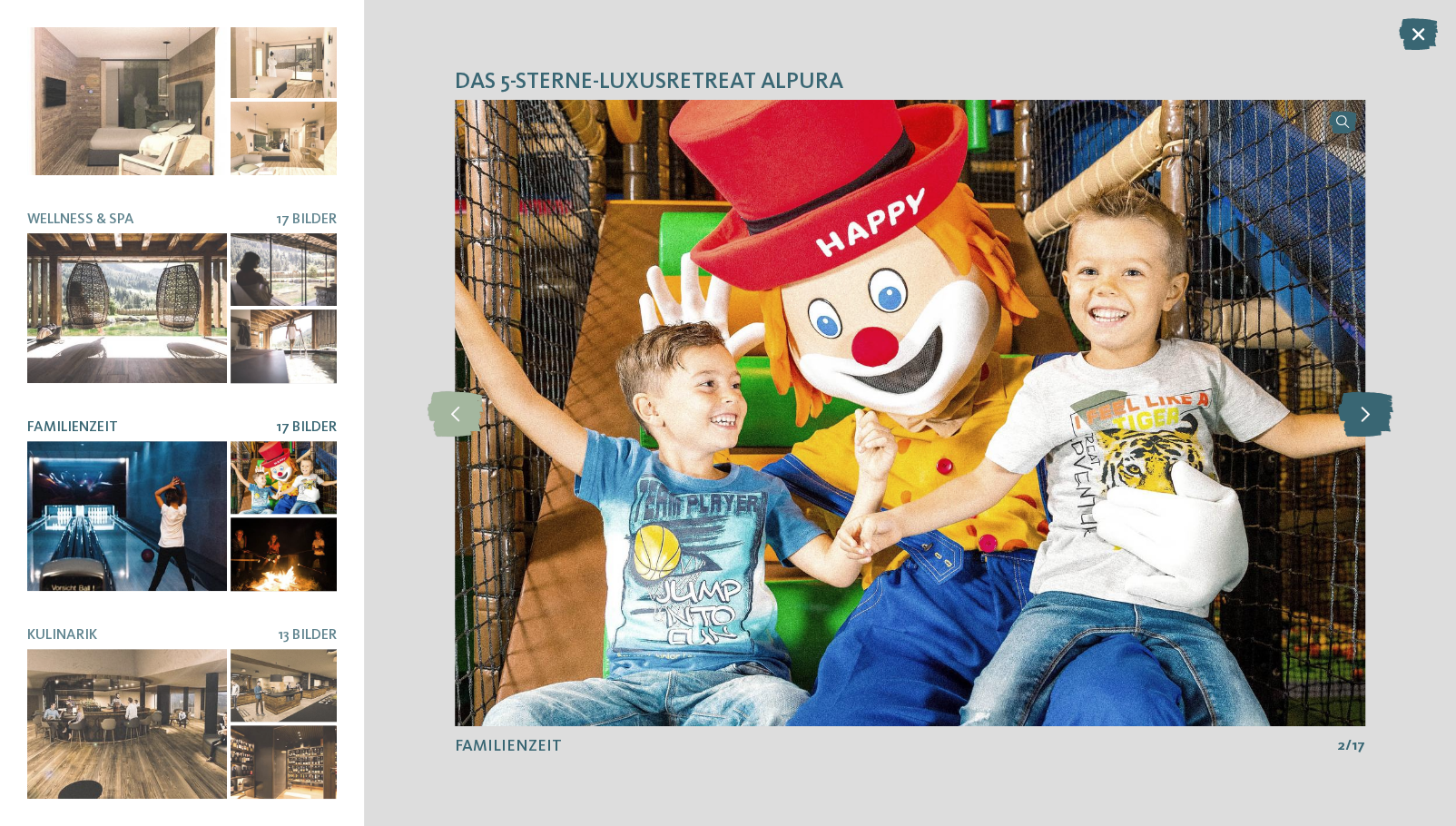
click at [1374, 406] on icon at bounding box center [1366, 412] width 56 height 45
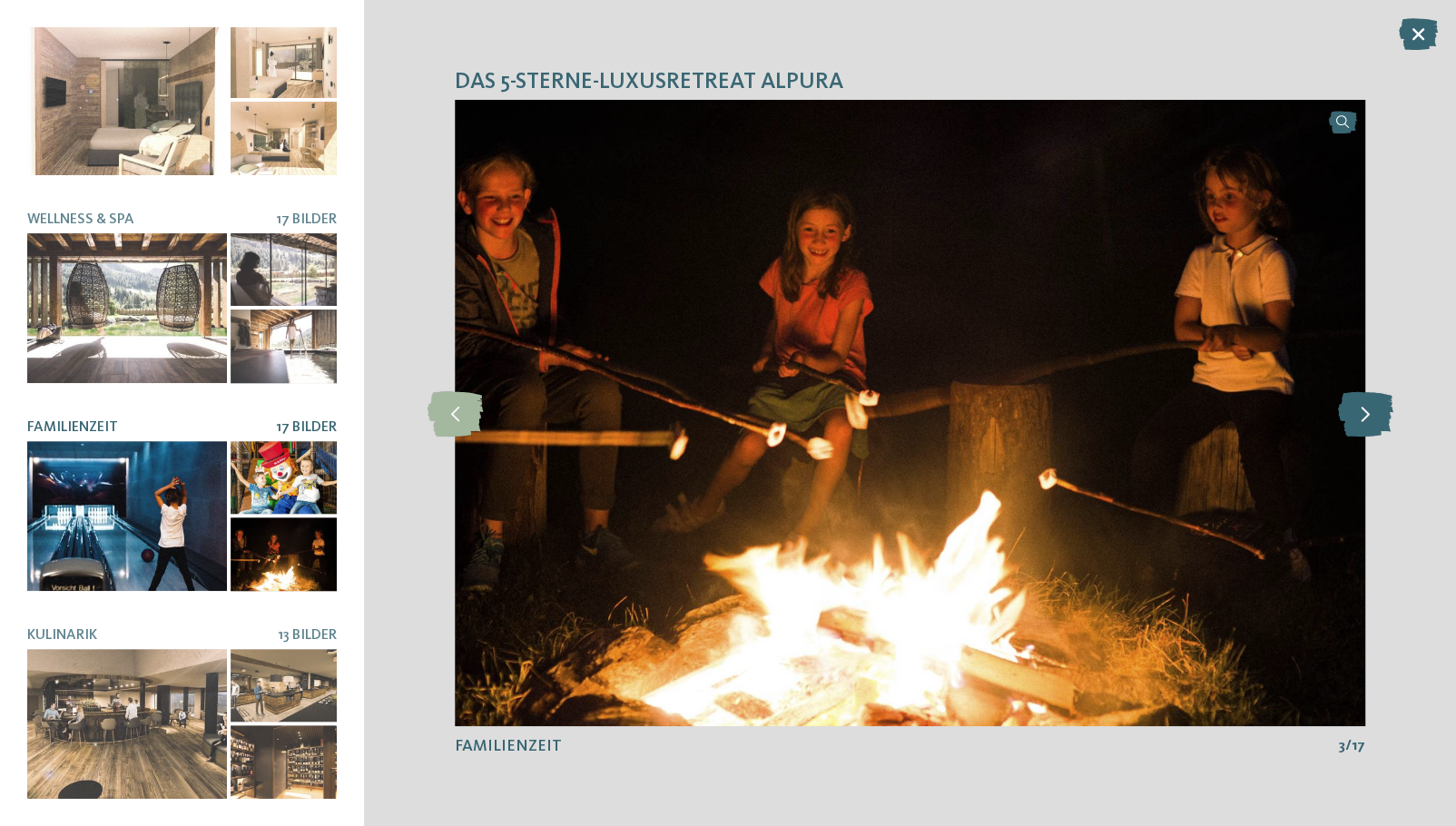
click at [1374, 406] on icon at bounding box center [1366, 412] width 56 height 45
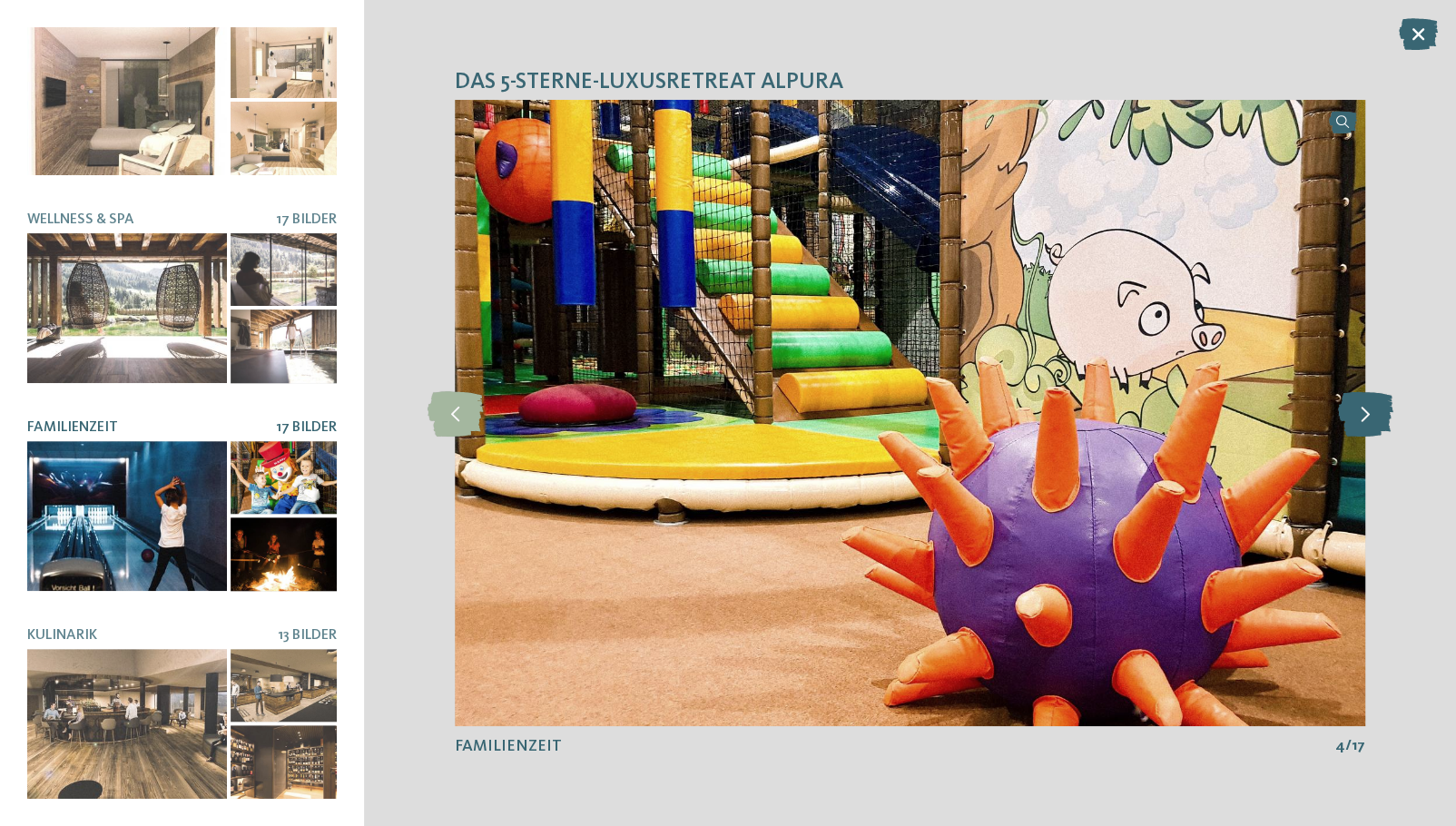
click at [1374, 406] on icon at bounding box center [1366, 412] width 56 height 45
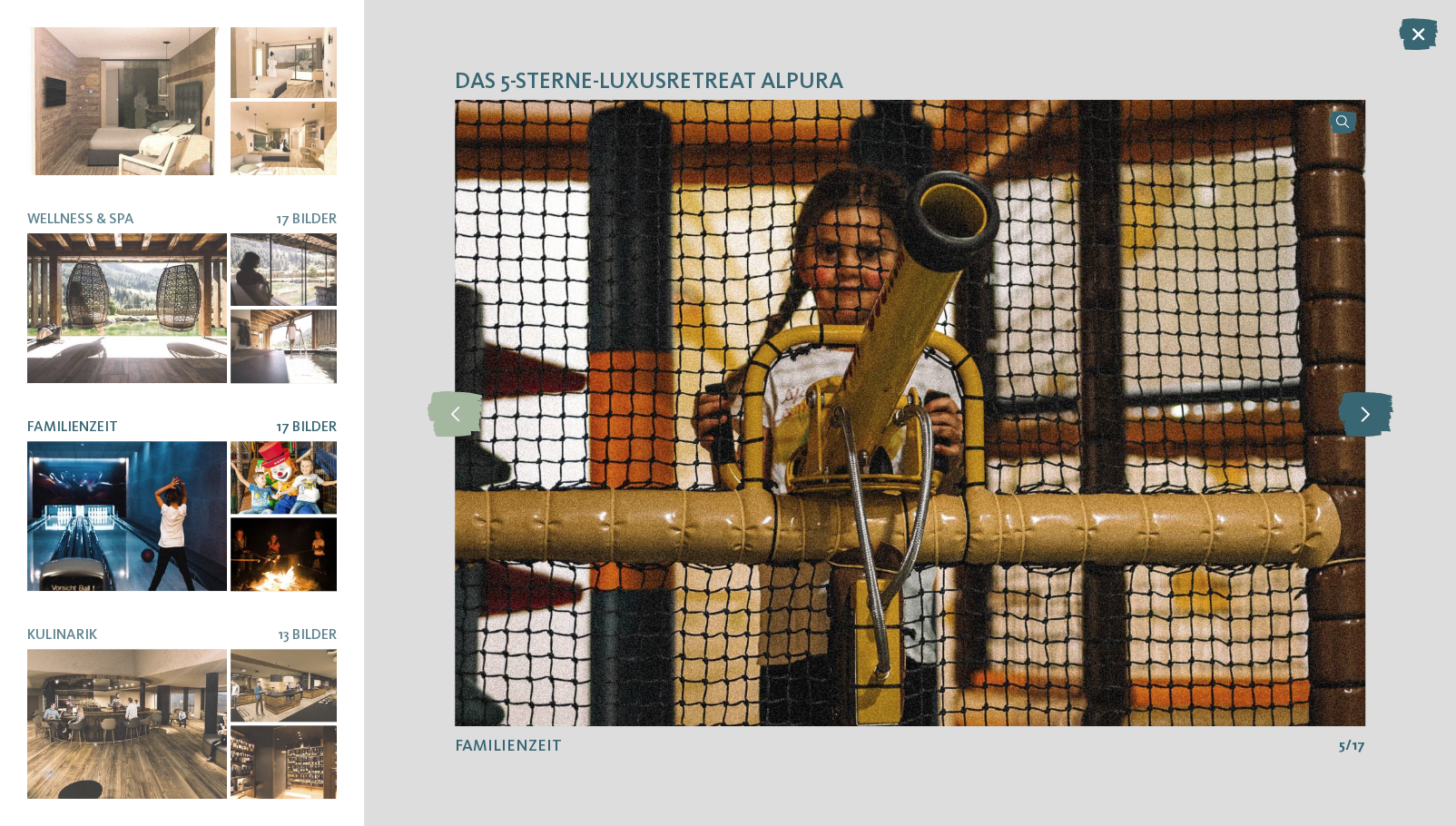
click at [1374, 406] on icon at bounding box center [1366, 412] width 56 height 45
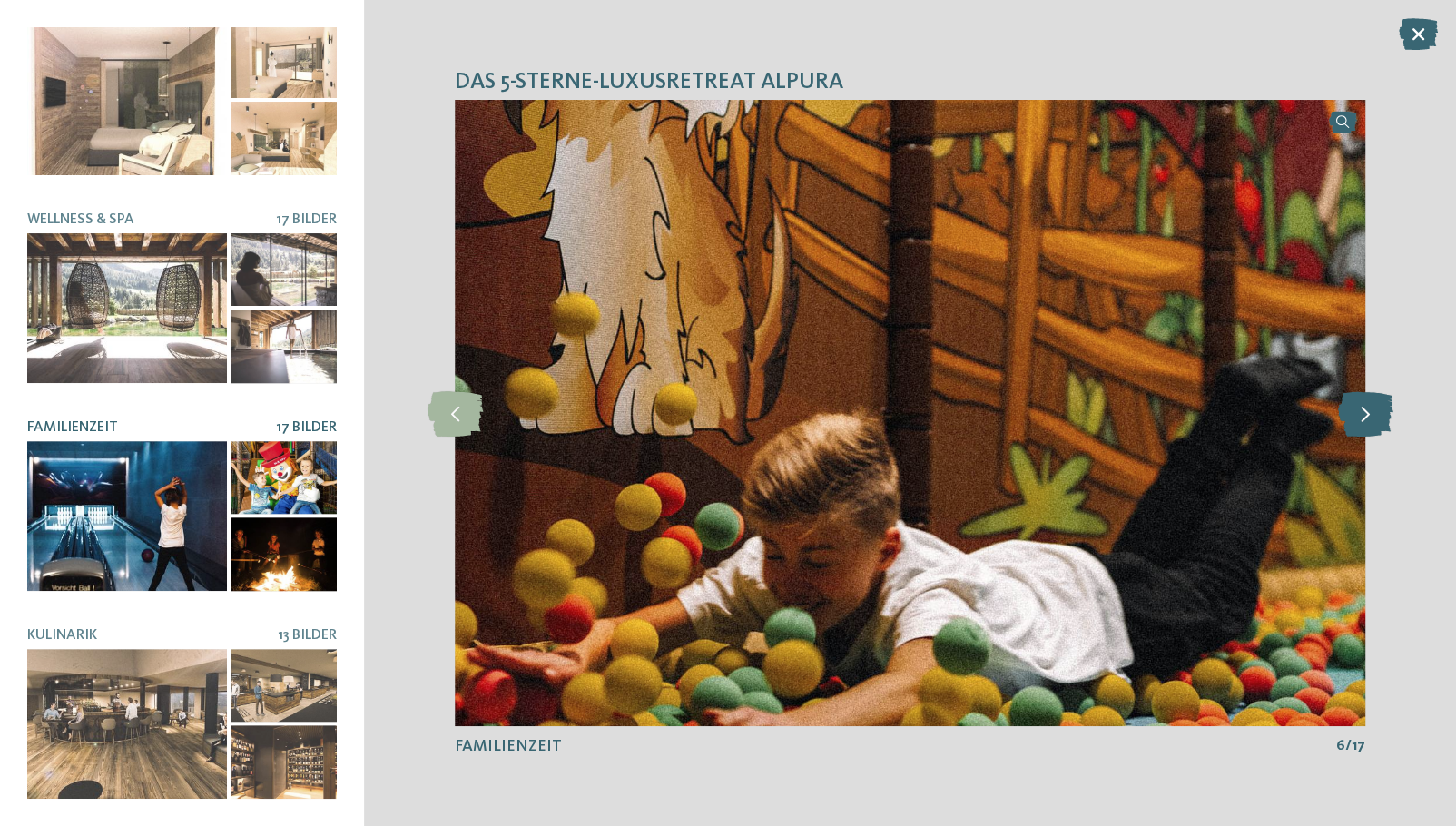
click at [1374, 406] on icon at bounding box center [1366, 412] width 56 height 45
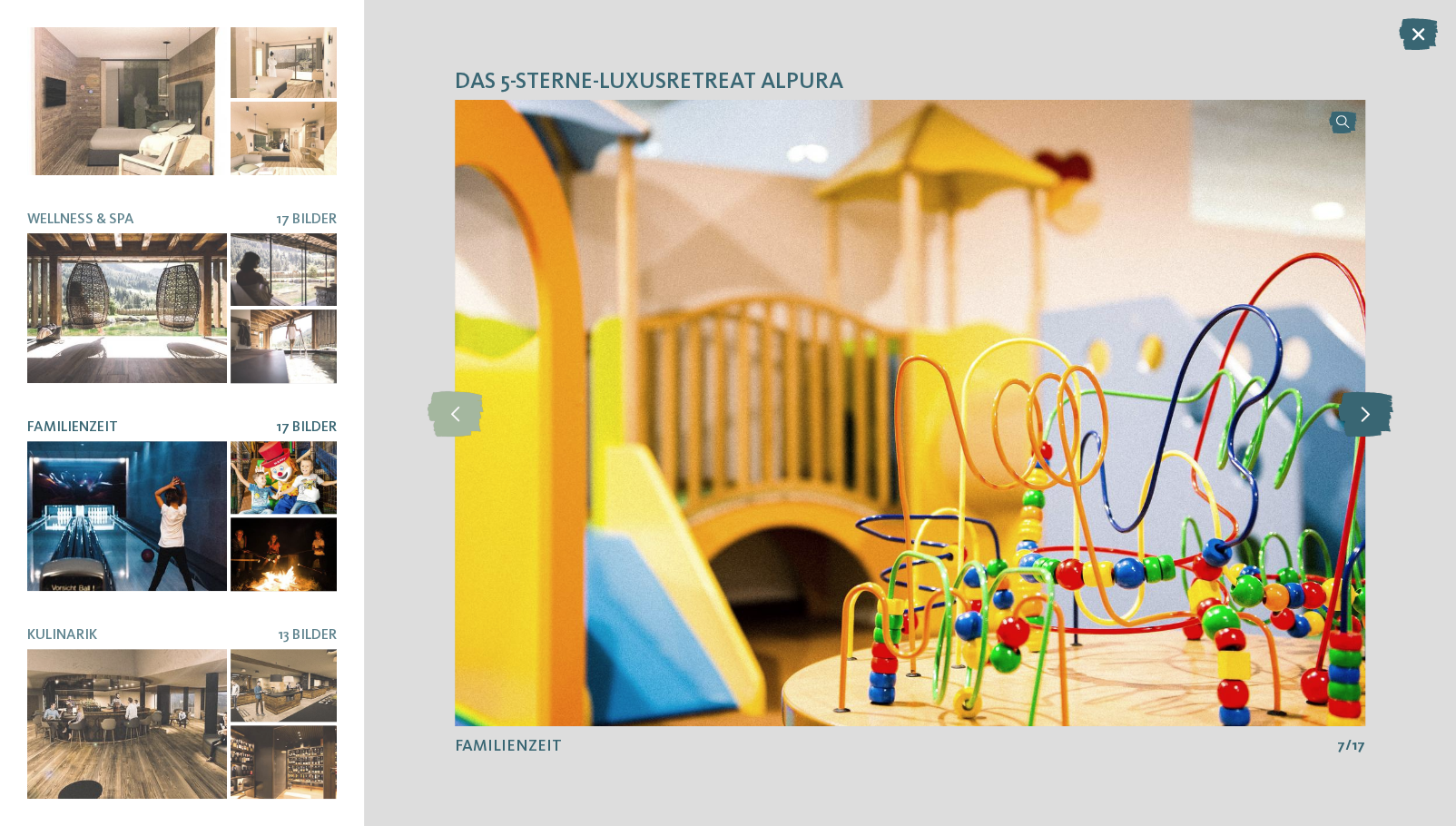
click at [1374, 406] on icon at bounding box center [1366, 412] width 56 height 45
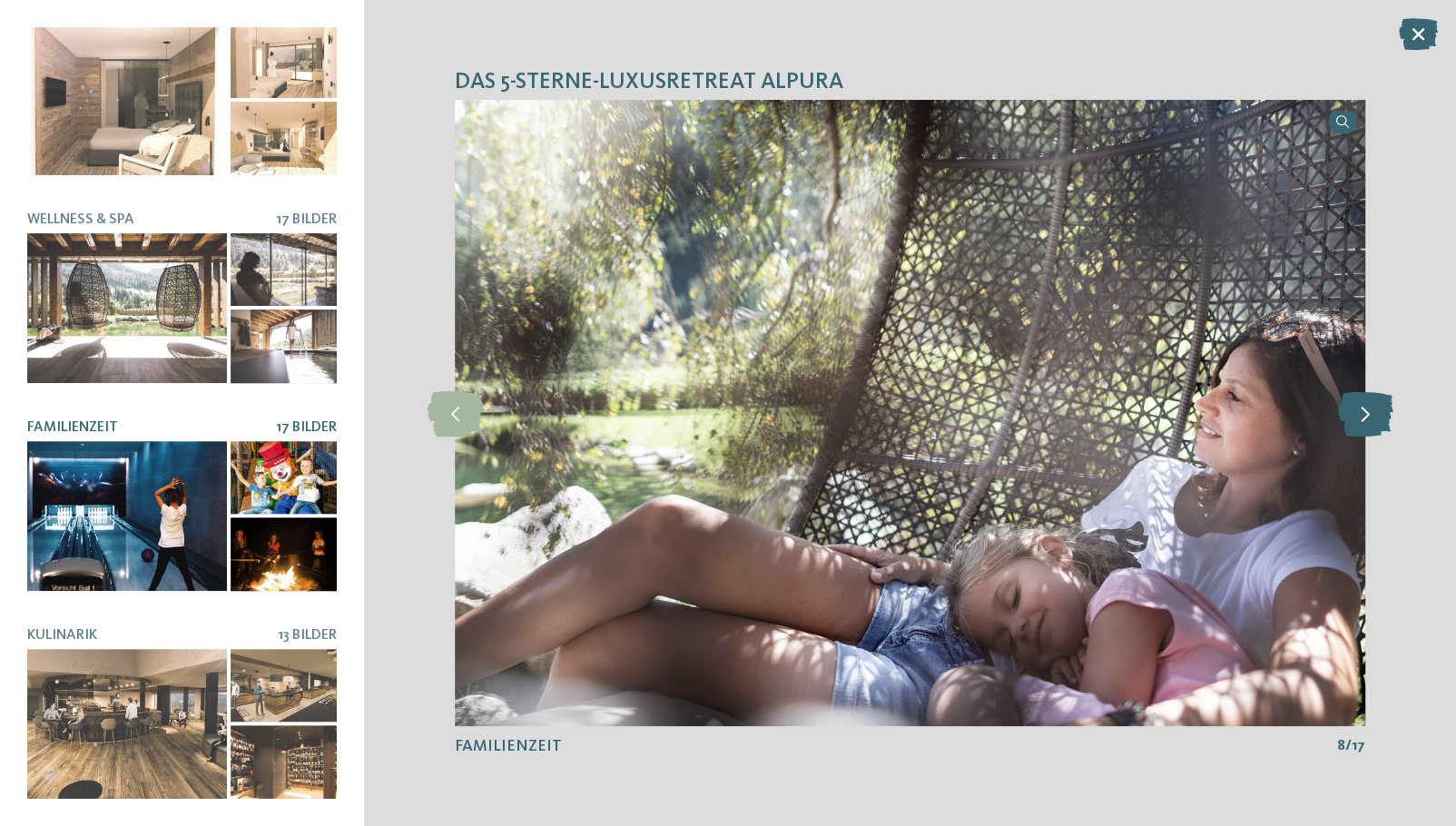
click at [1374, 406] on icon at bounding box center [1366, 412] width 56 height 45
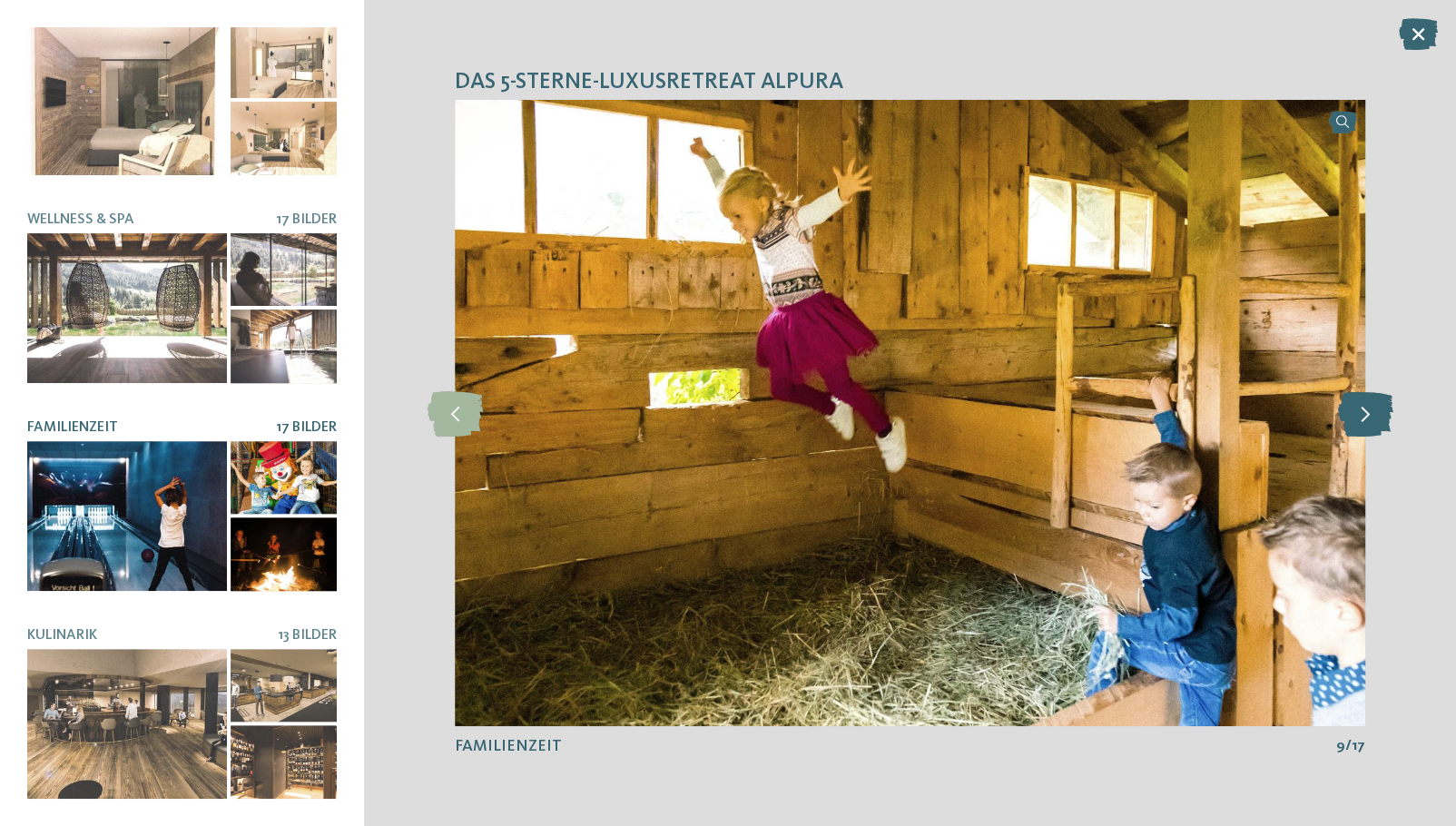
click at [1374, 406] on icon at bounding box center [1366, 412] width 56 height 45
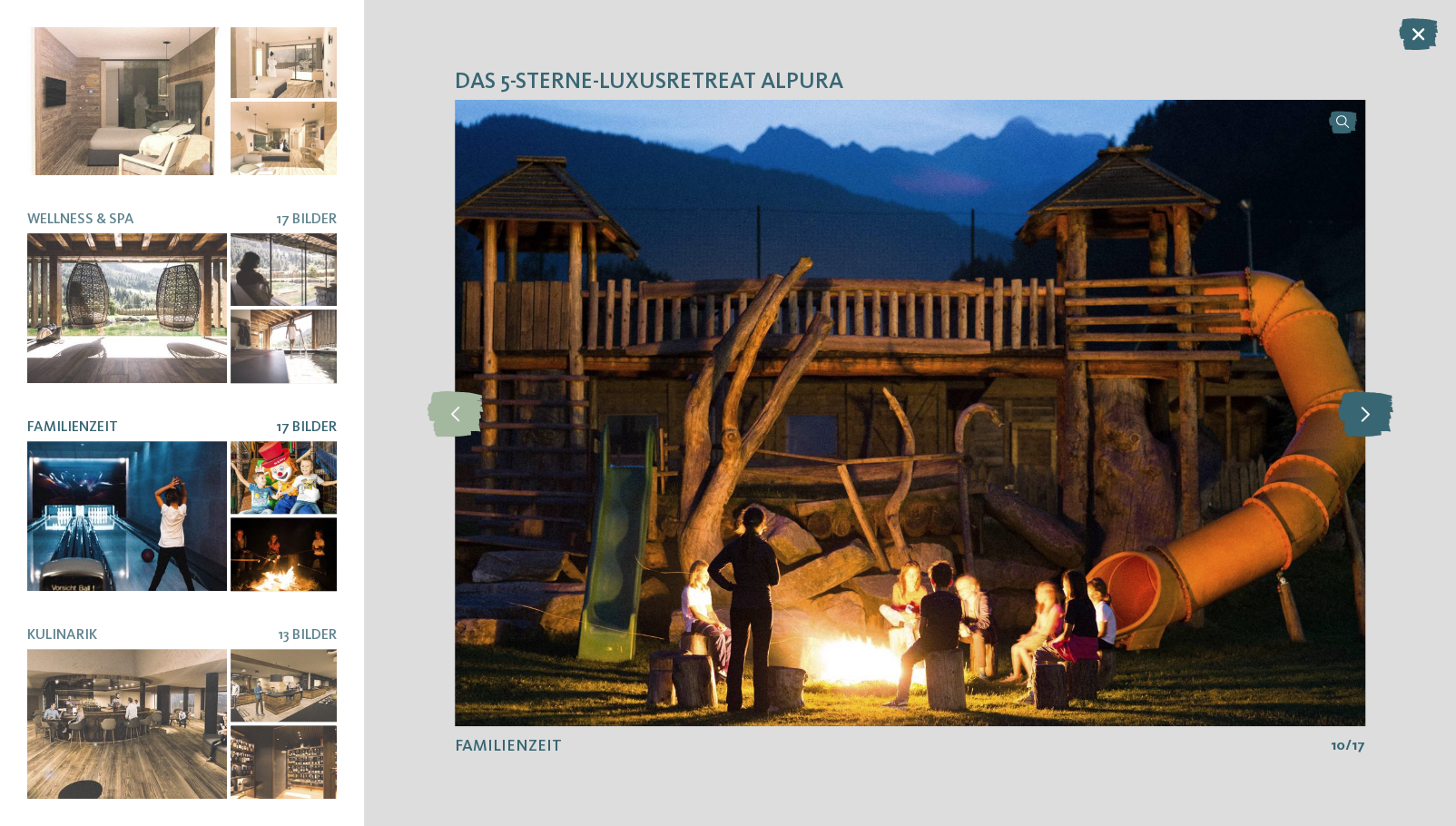
click at [1374, 406] on icon at bounding box center [1366, 412] width 56 height 45
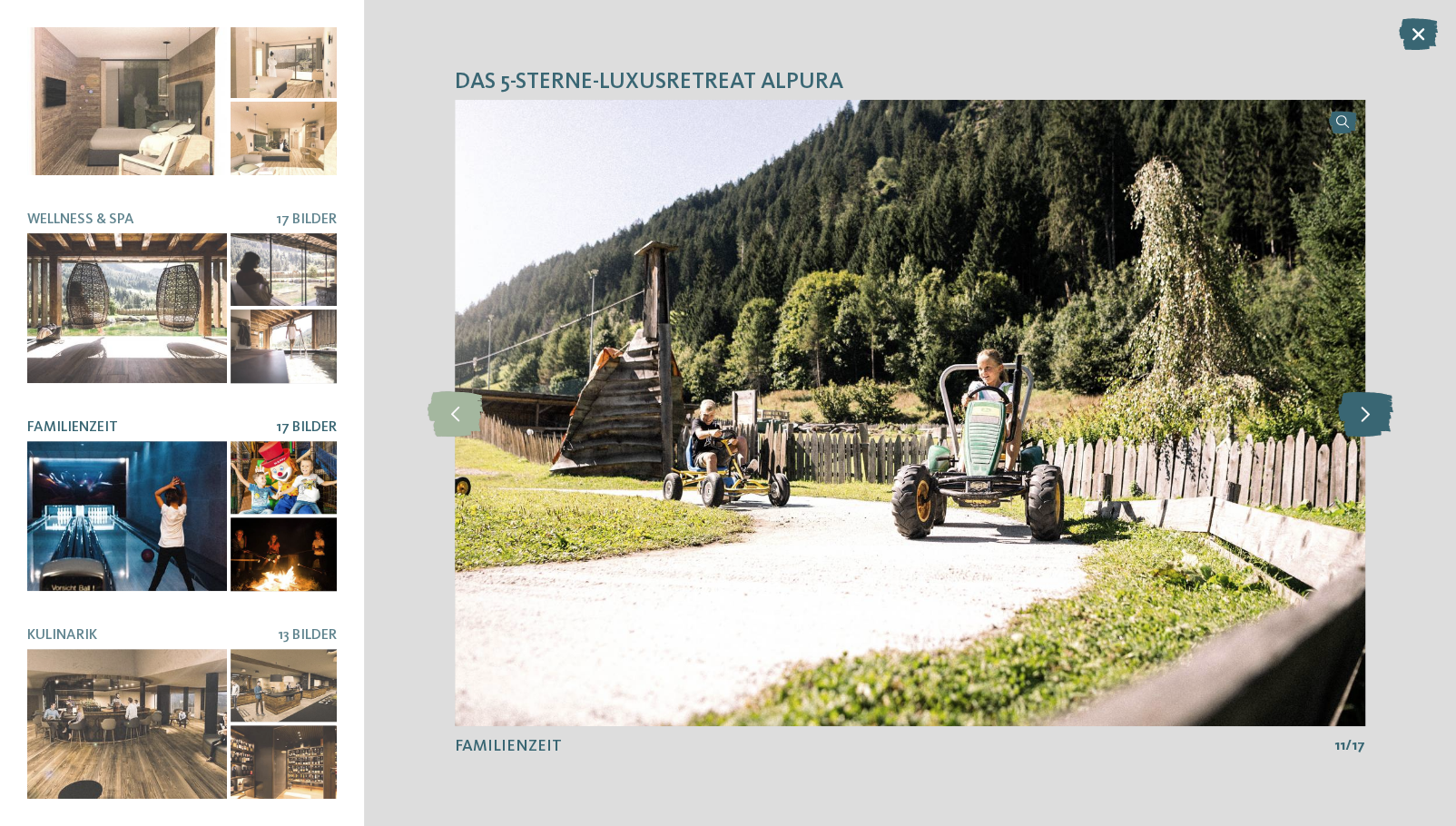
click at [1374, 406] on icon at bounding box center [1366, 412] width 56 height 45
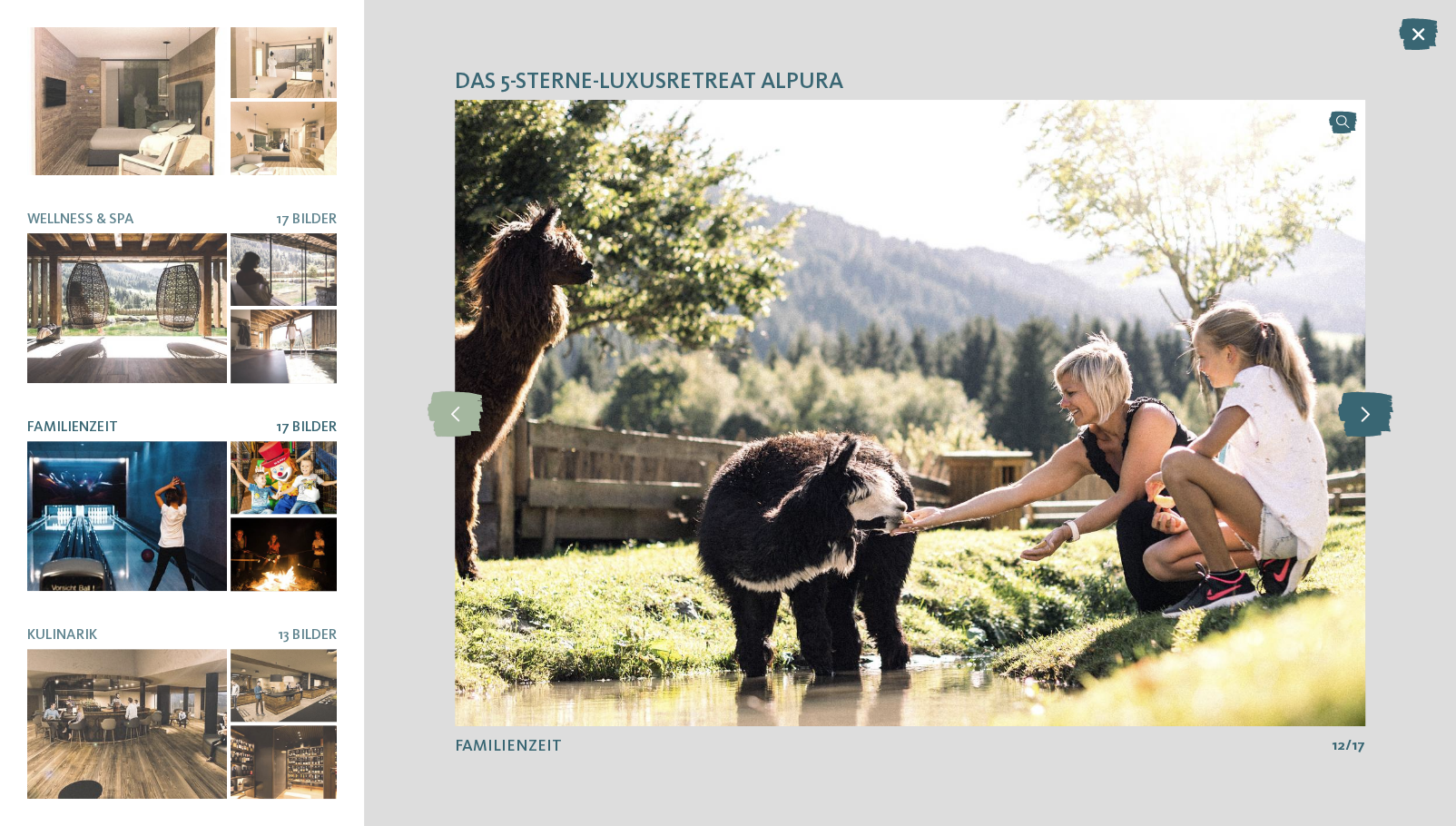
click at [1374, 406] on icon at bounding box center [1366, 412] width 56 height 45
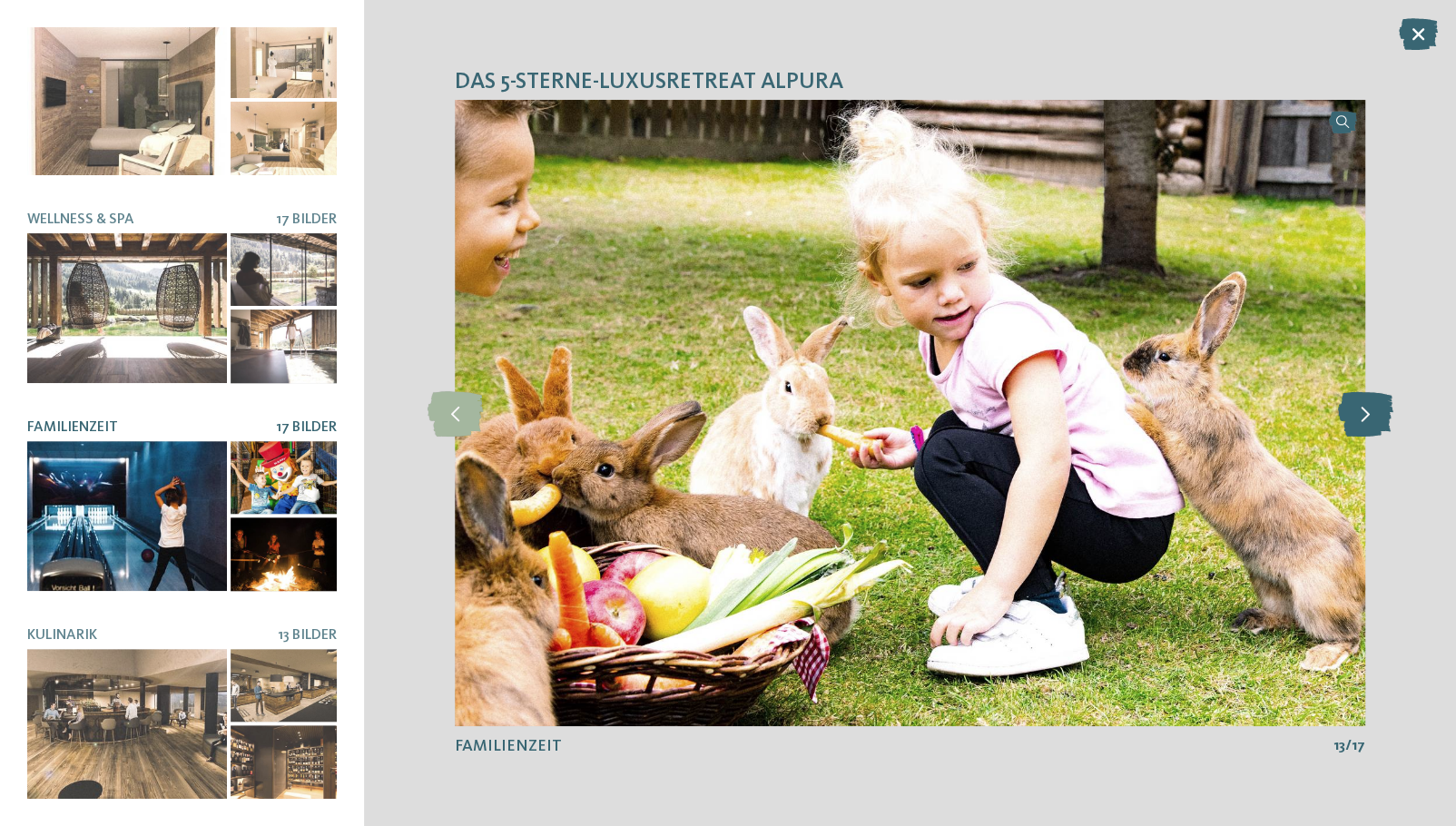
click at [1374, 406] on icon at bounding box center [1366, 412] width 56 height 45
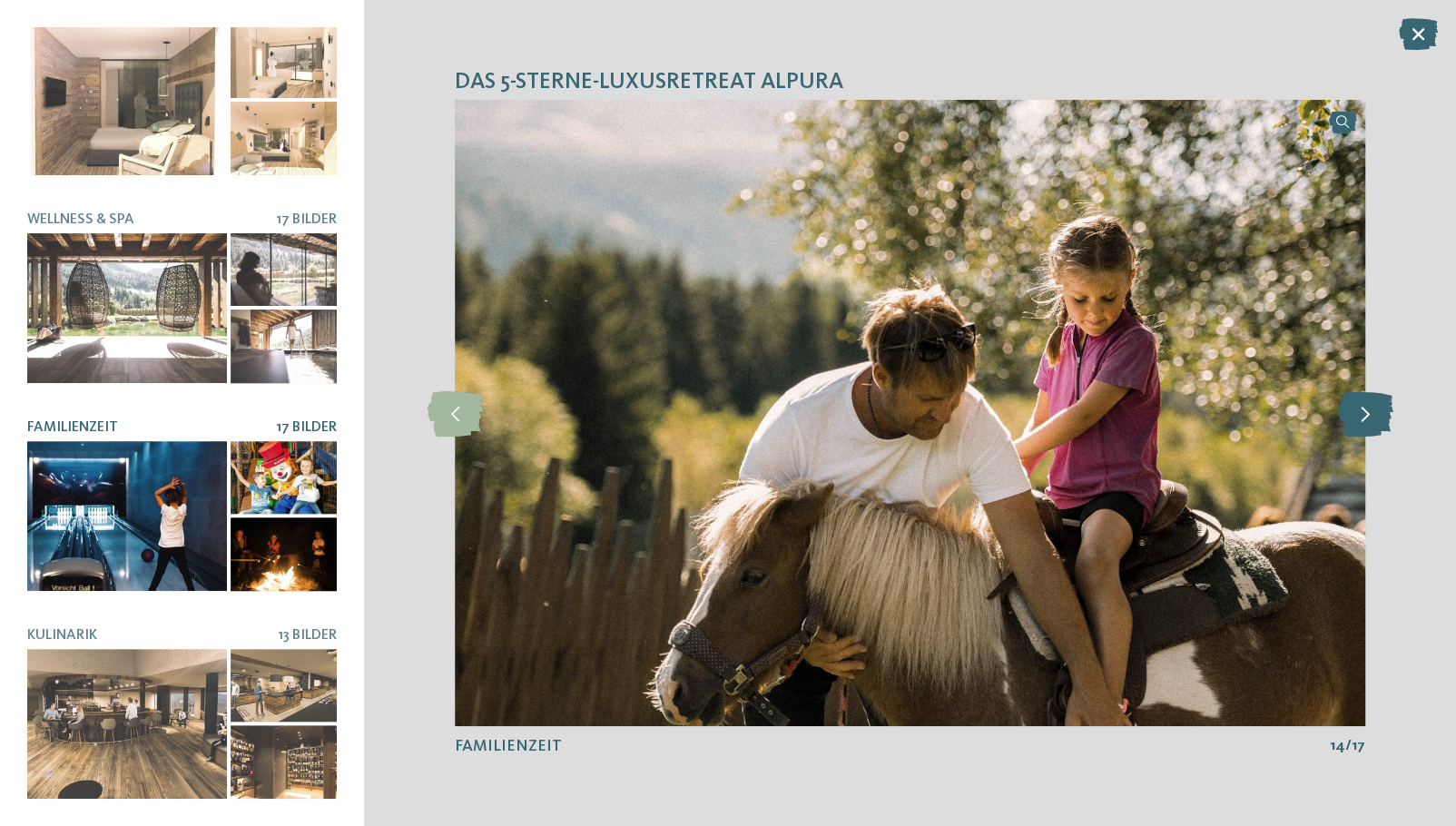
click at [1374, 406] on icon at bounding box center [1366, 412] width 56 height 45
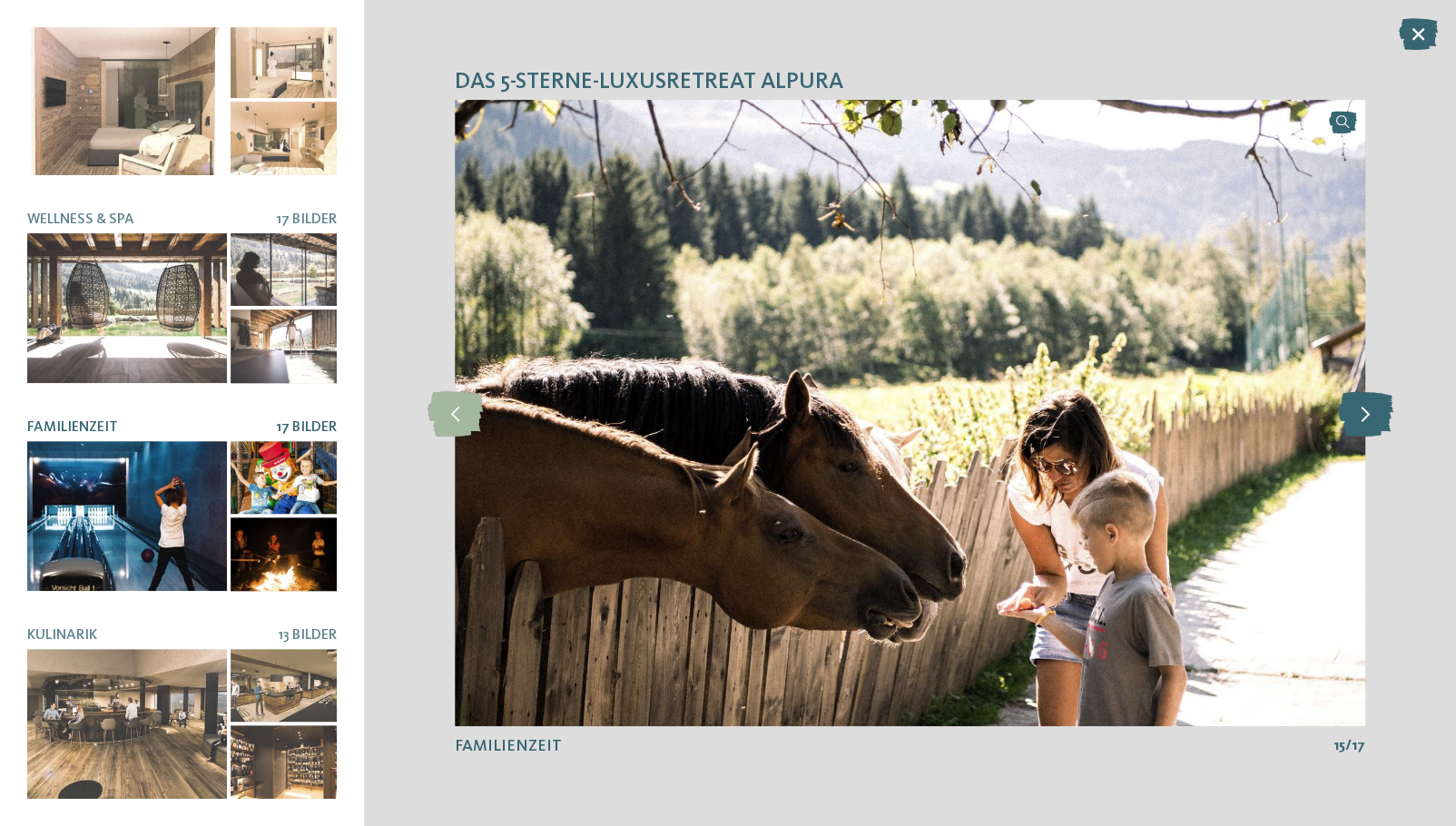
click at [1374, 406] on icon at bounding box center [1366, 412] width 56 height 45
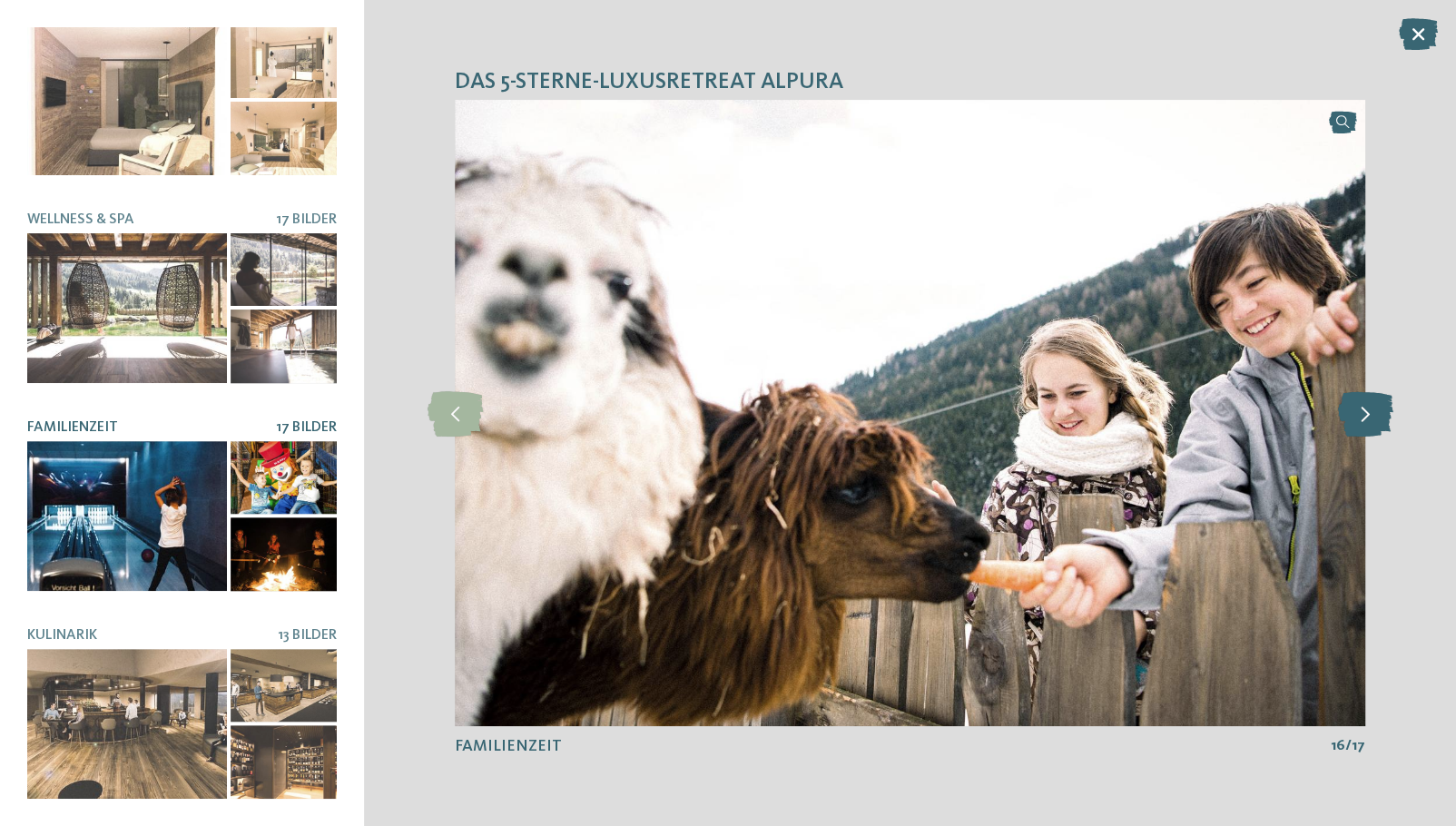
click at [1374, 406] on icon at bounding box center [1366, 412] width 56 height 45
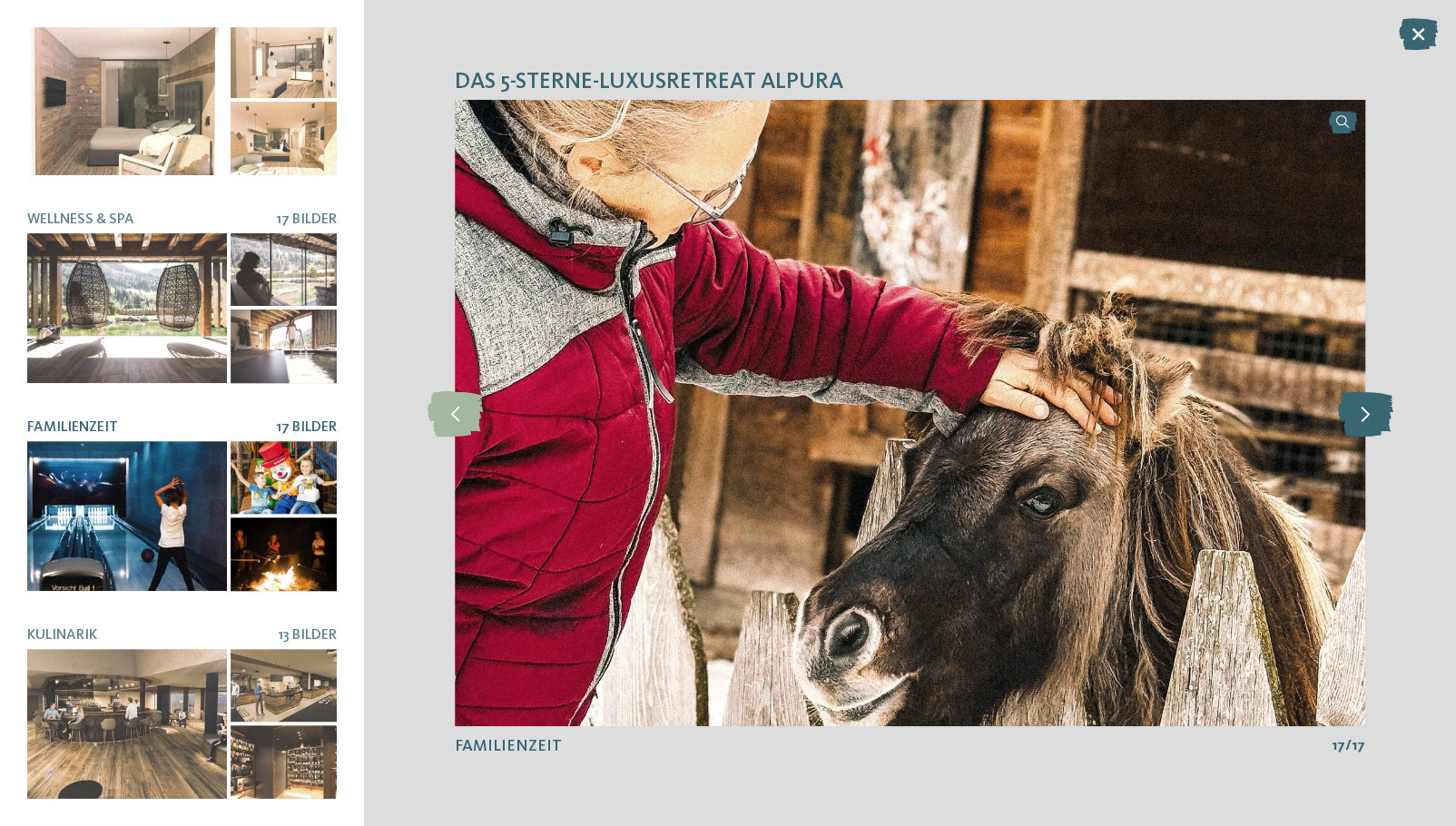
click at [1374, 406] on icon at bounding box center [1366, 412] width 56 height 45
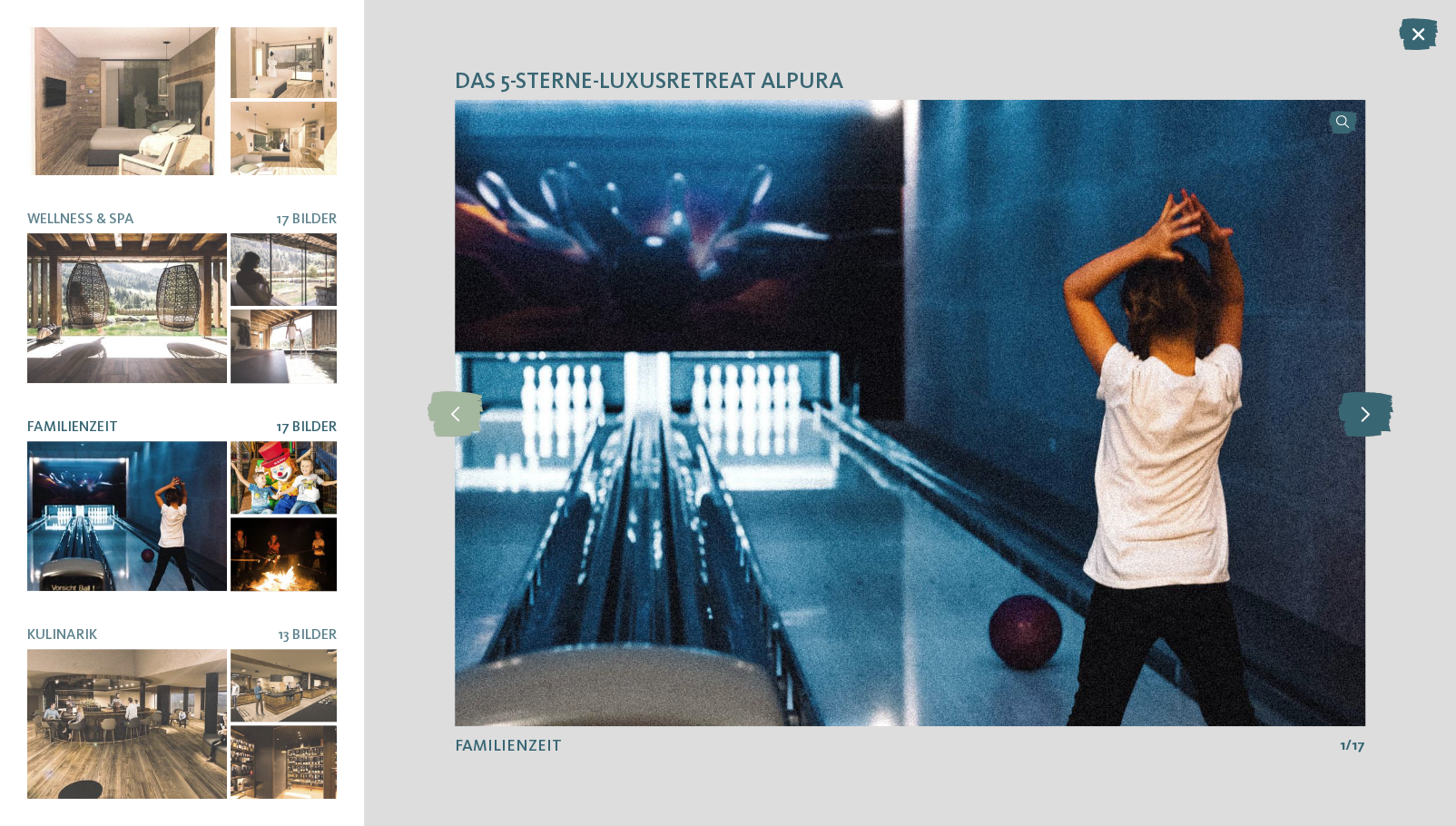
click at [1374, 407] on icon at bounding box center [1366, 412] width 56 height 45
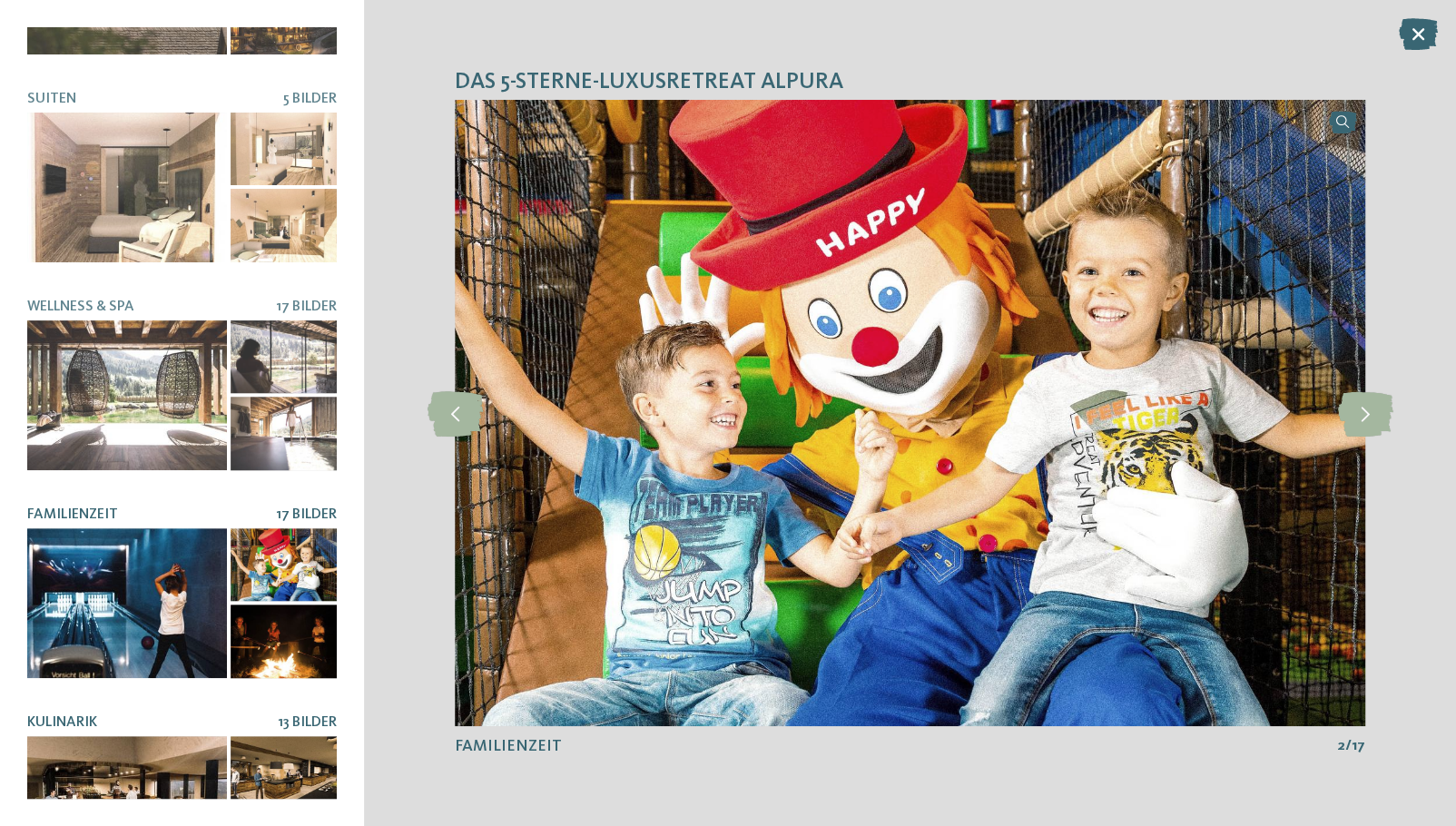
scroll to position [0, 0]
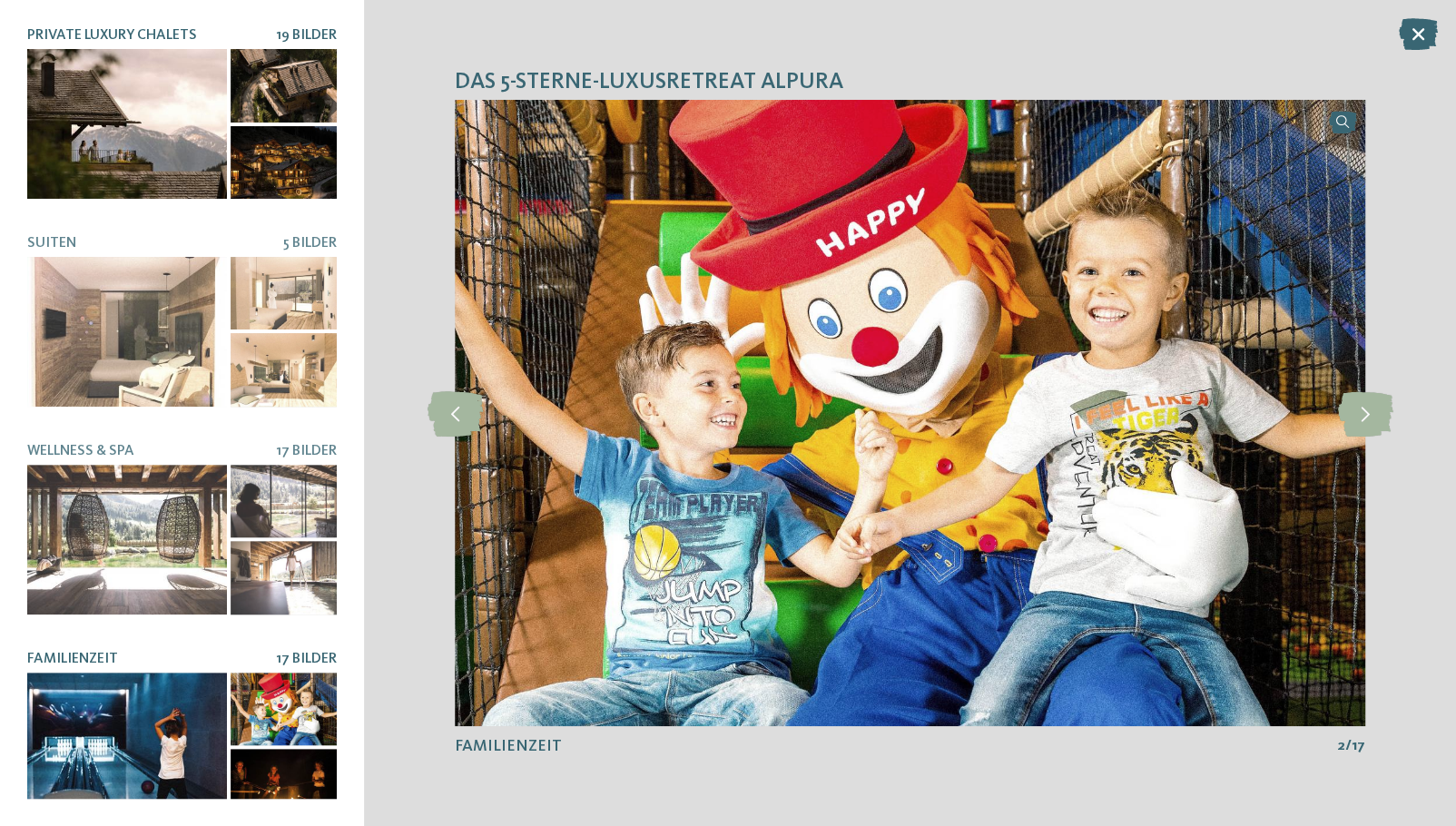
click at [140, 193] on div at bounding box center [126, 124] width 199 height 150
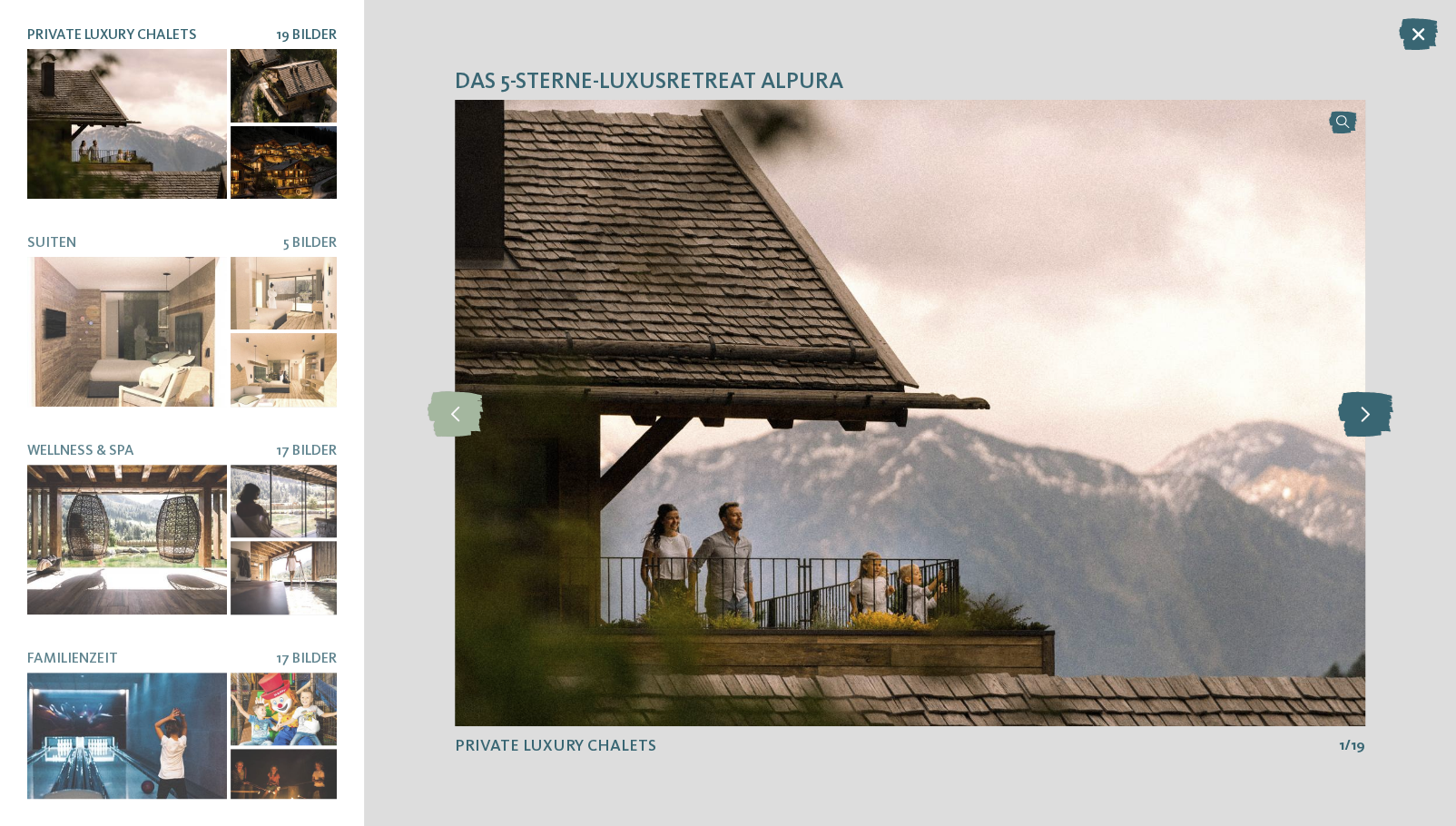
click at [1374, 414] on icon at bounding box center [1366, 412] width 56 height 45
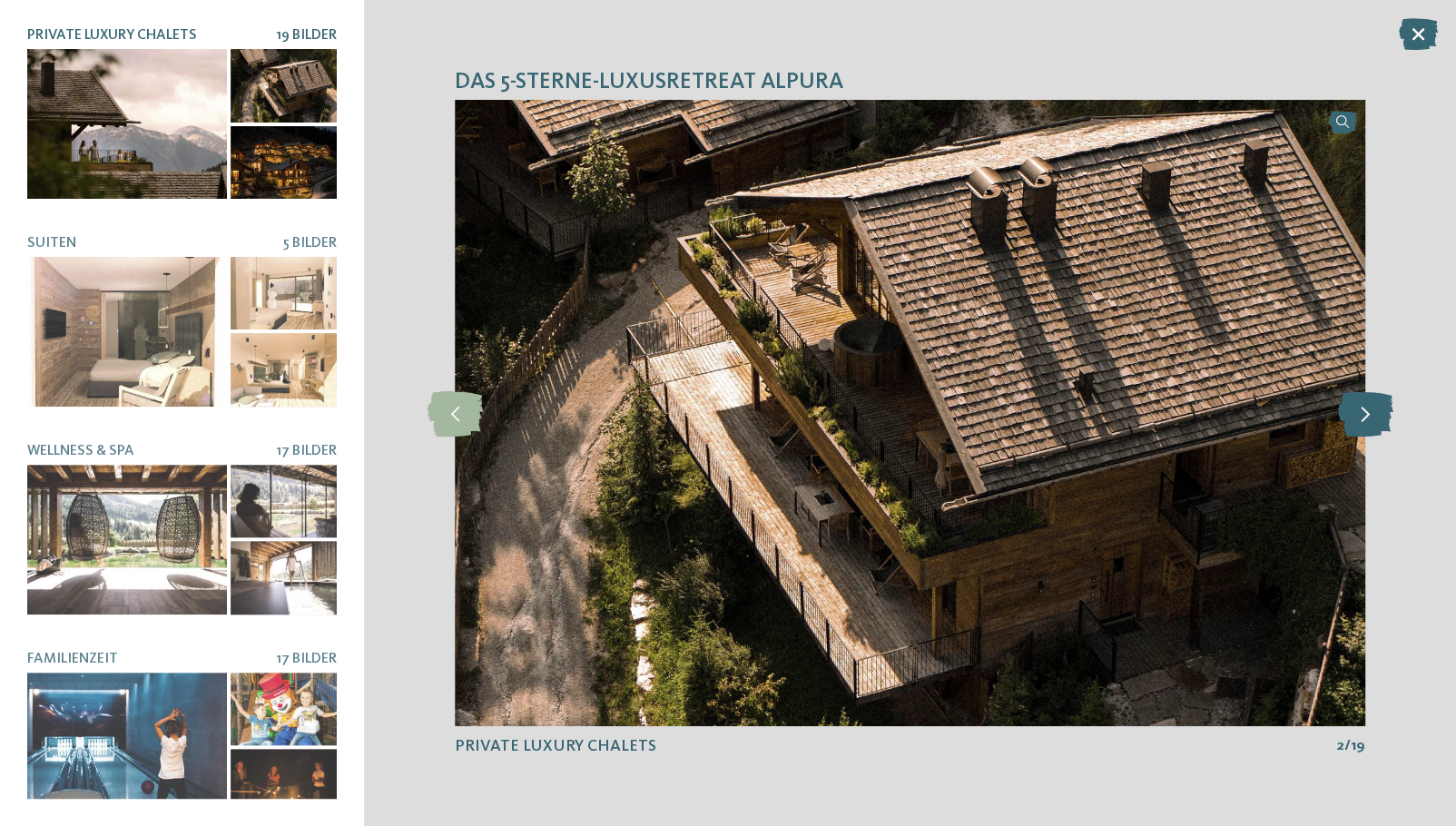
click at [1374, 414] on icon at bounding box center [1366, 412] width 56 height 45
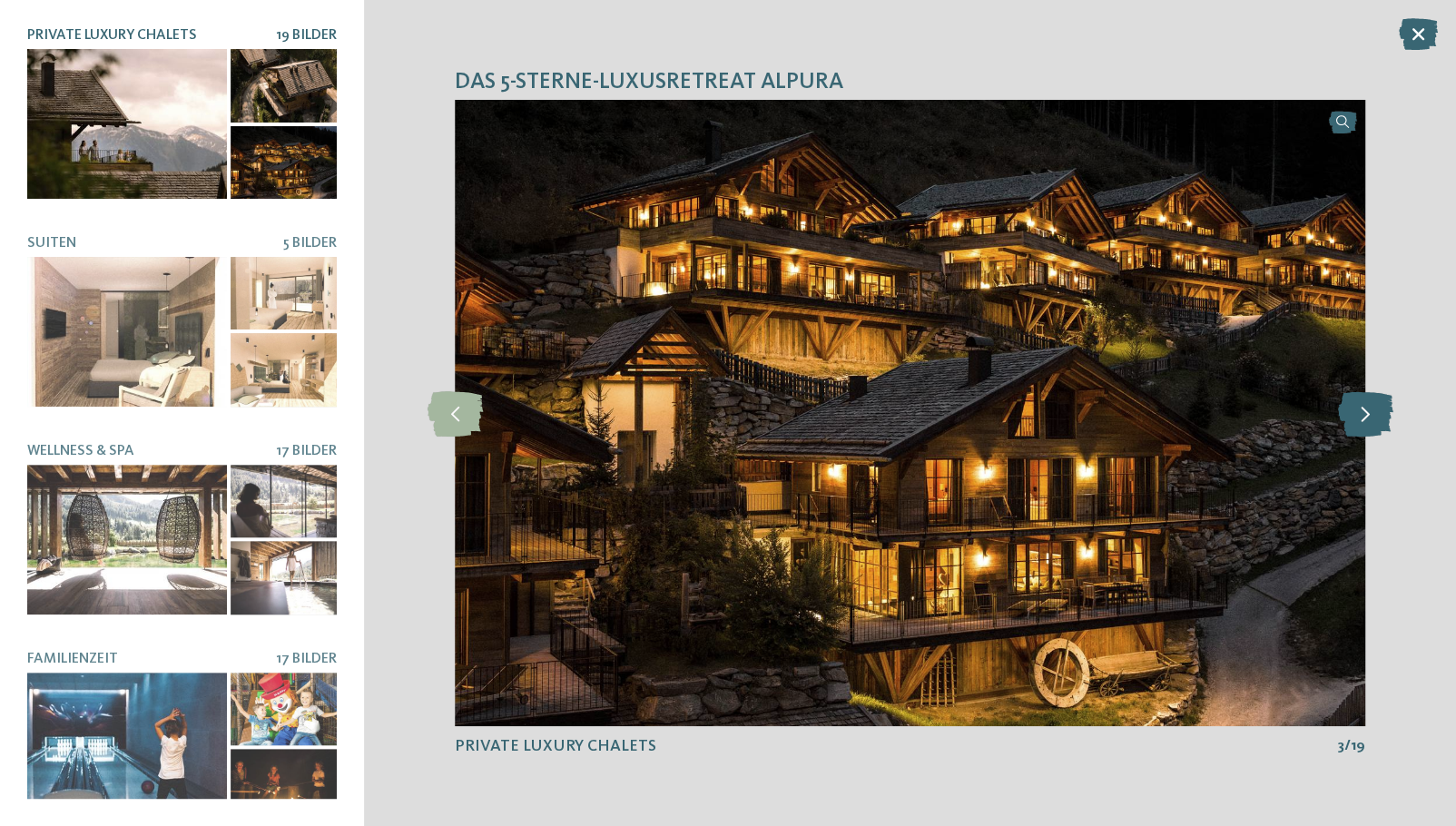
click at [1374, 414] on icon at bounding box center [1366, 412] width 56 height 45
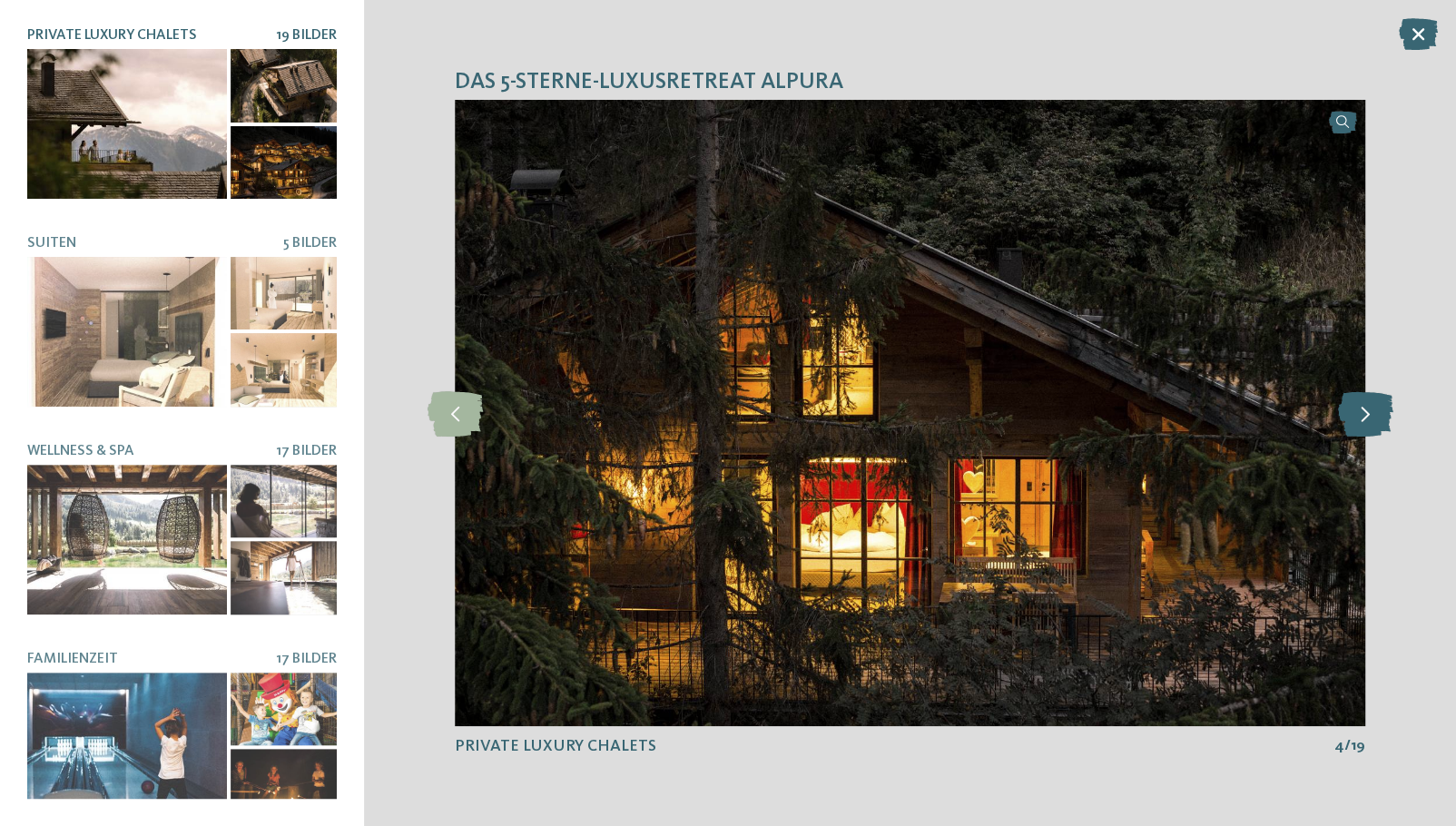
click at [1374, 414] on icon at bounding box center [1366, 412] width 56 height 45
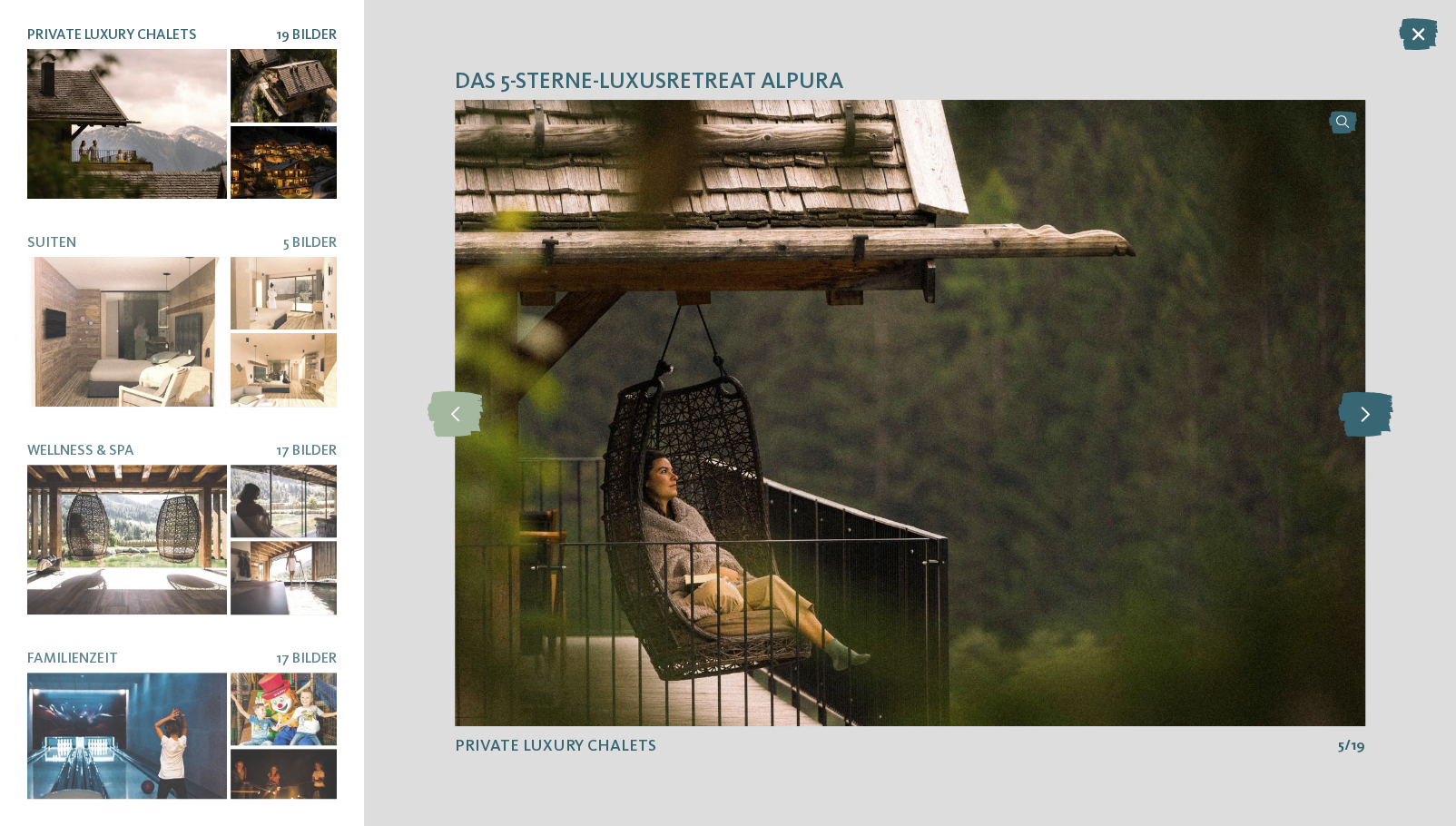
click at [1374, 414] on icon at bounding box center [1366, 412] width 56 height 45
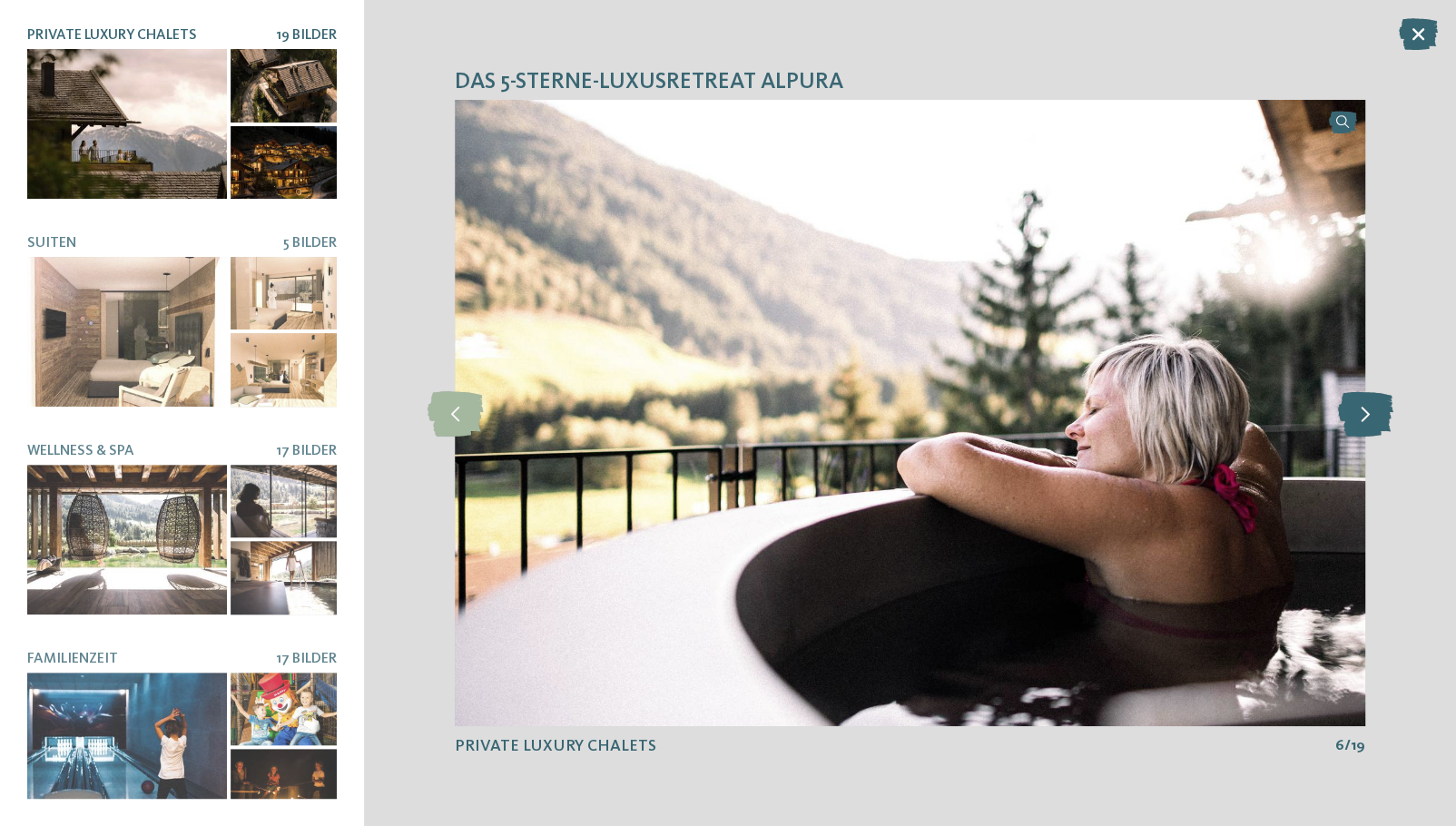
click at [1374, 414] on icon at bounding box center [1366, 412] width 56 height 45
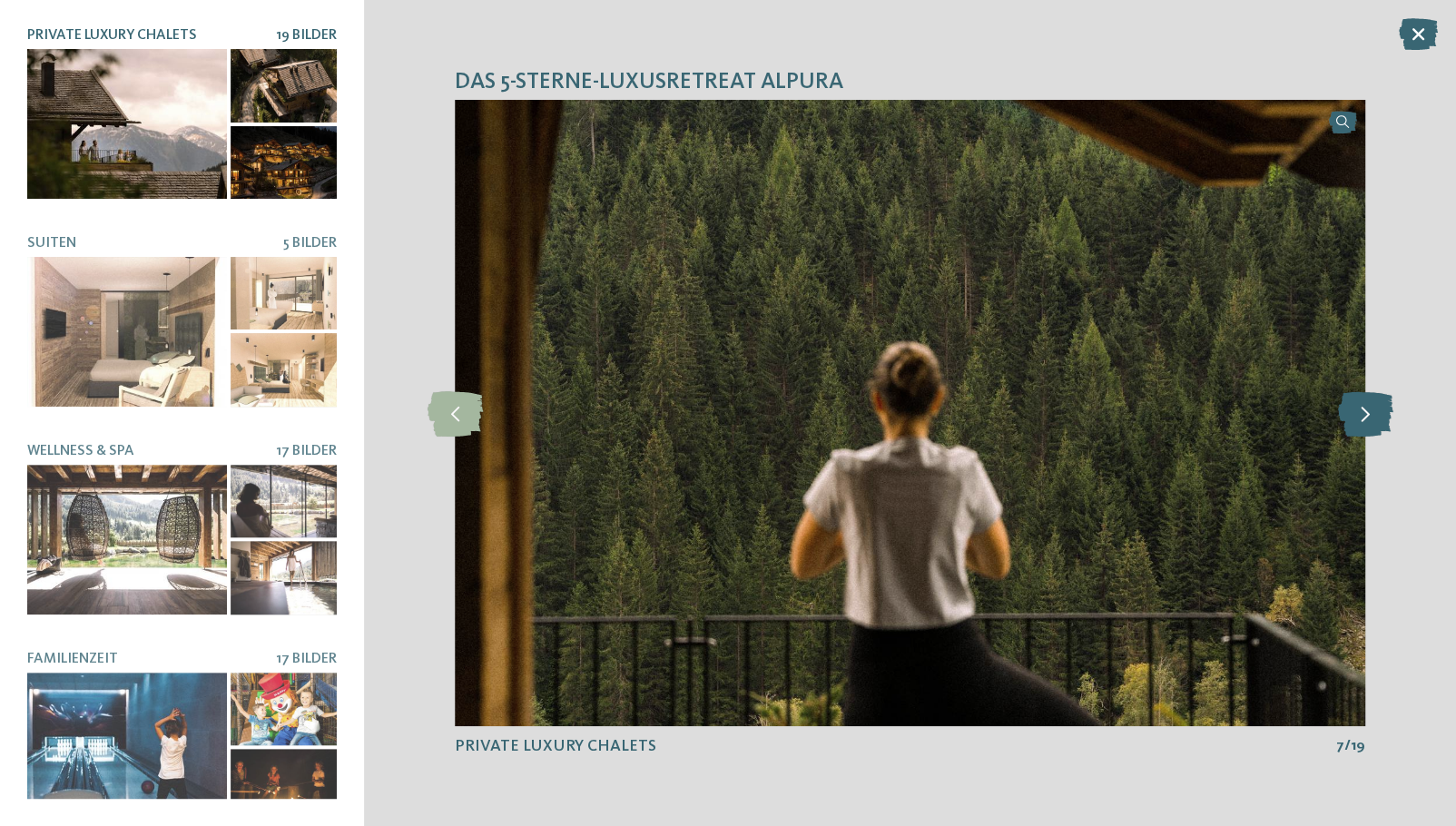
click at [1374, 414] on icon at bounding box center [1366, 412] width 56 height 45
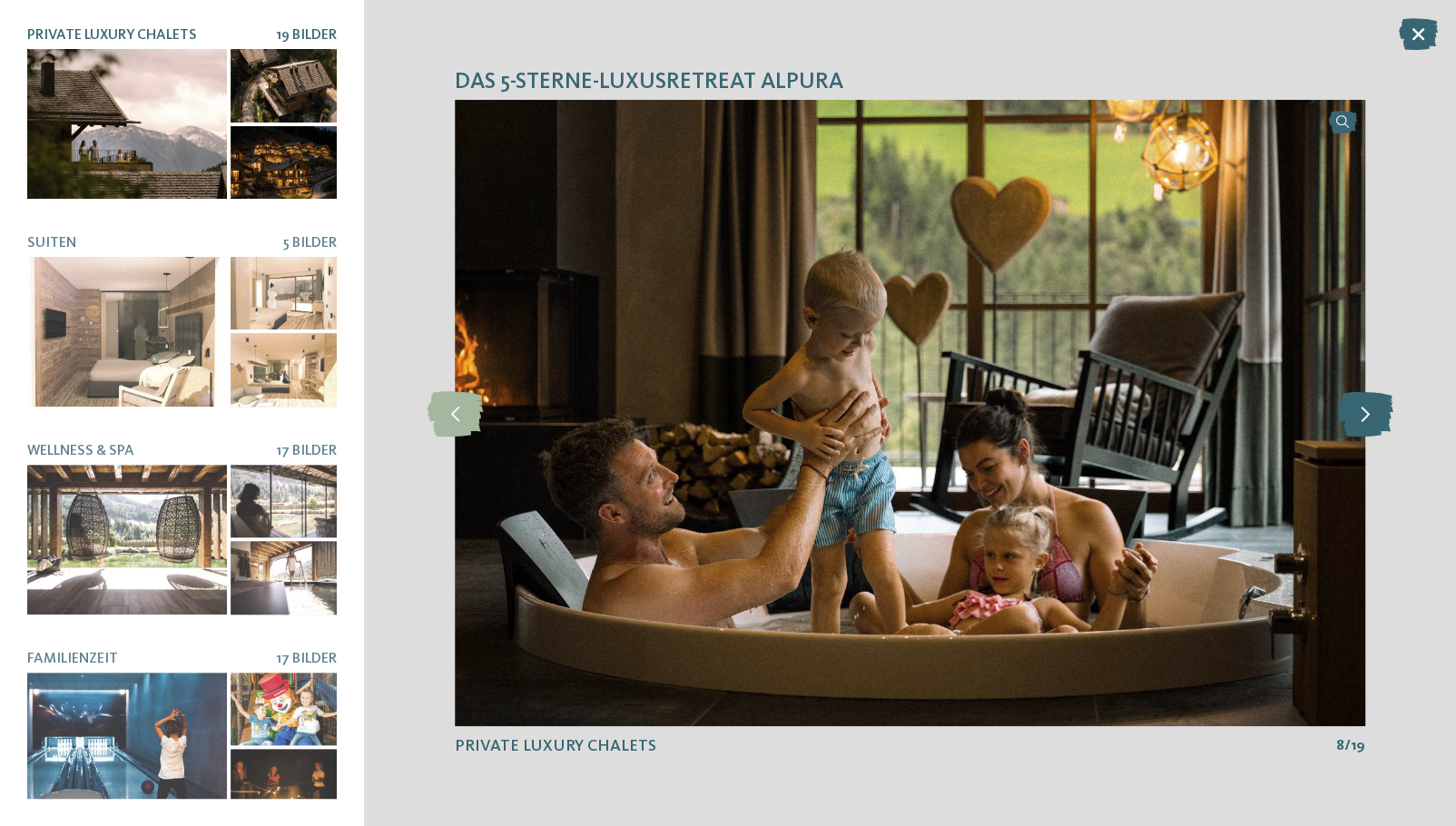
click at [1374, 414] on icon at bounding box center [1366, 412] width 56 height 45
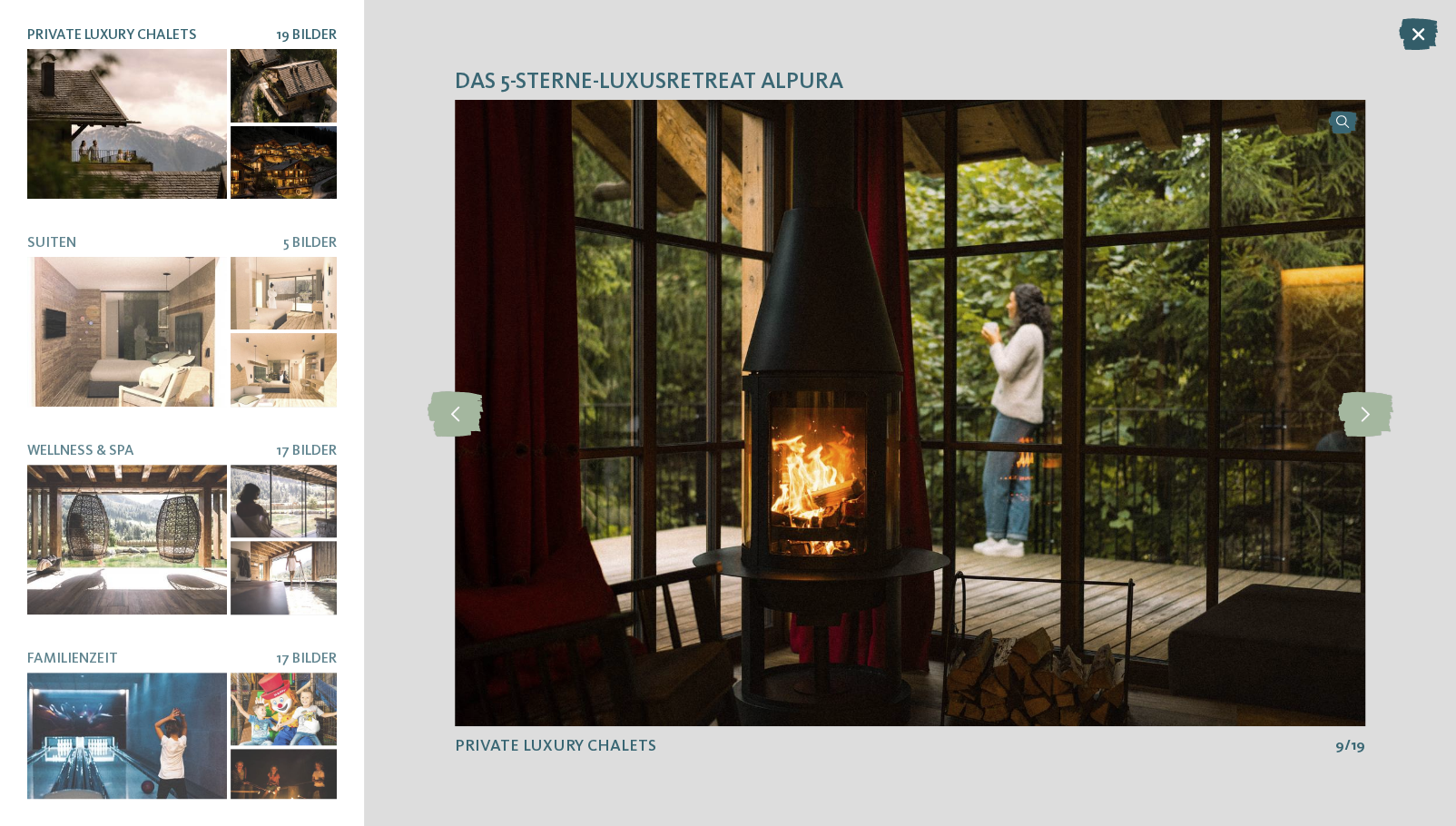
click at [1410, 32] on icon at bounding box center [1418, 34] width 39 height 32
